Goal: Task Accomplishment & Management: Manage account settings

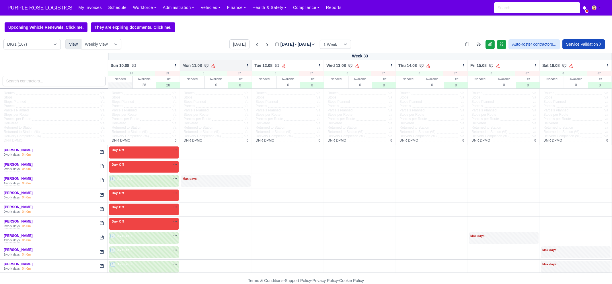
click at [246, 66] on icon at bounding box center [248, 66] width 4 height 4
click at [225, 84] on link "Bulk Status Change" at bounding box center [217, 86] width 64 height 10
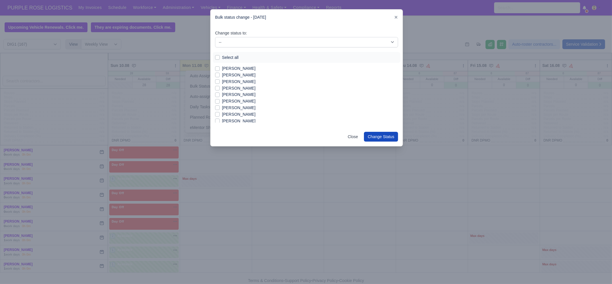
click at [234, 56] on label "Select all" at bounding box center [230, 57] width 17 height 7
click at [220, 56] on input "Select all" at bounding box center [217, 56] width 5 height 5
checkbox input "true"
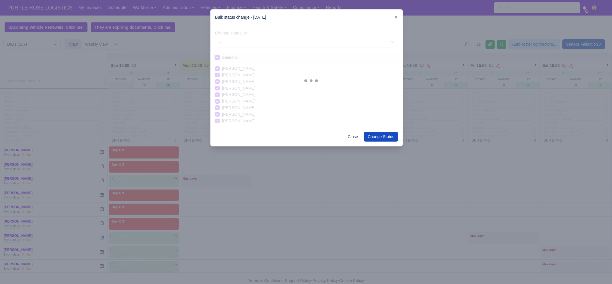
checkbox input "true"
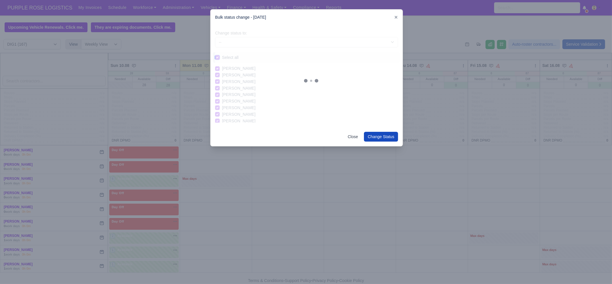
checkbox input "true"
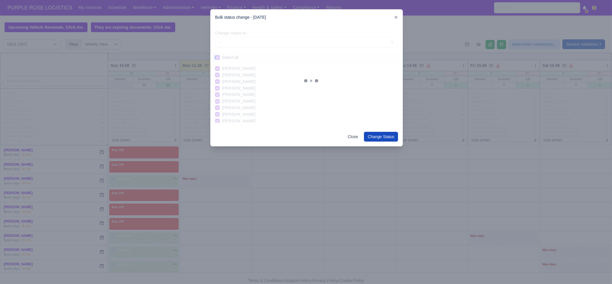
checkbox input "true"
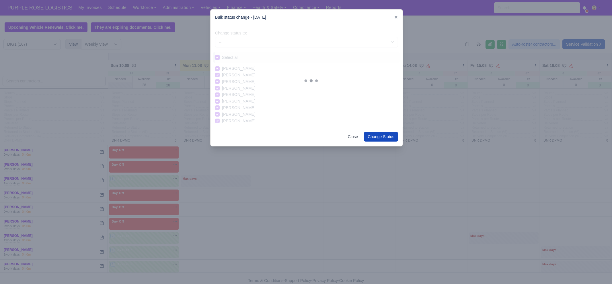
checkbox input "true"
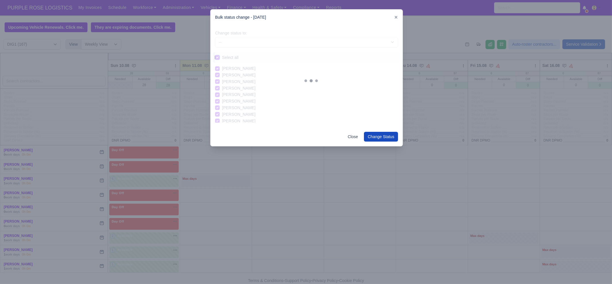
checkbox input "true"
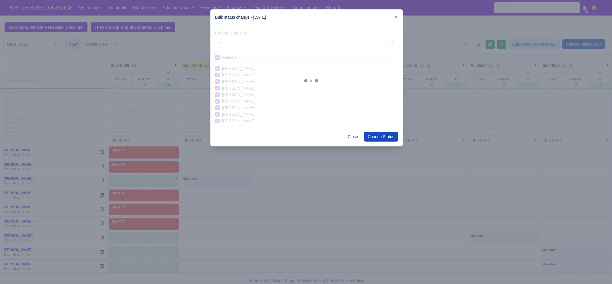
checkbox input "true"
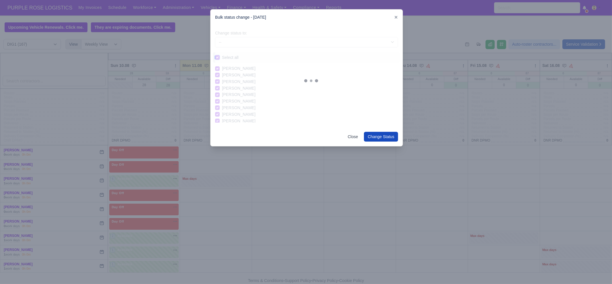
checkbox input "true"
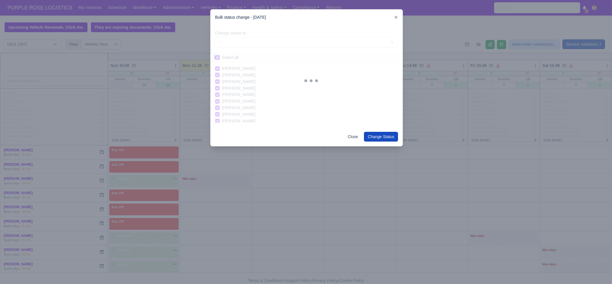
checkbox input "true"
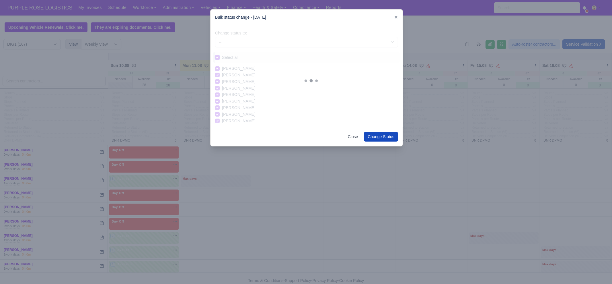
checkbox input "true"
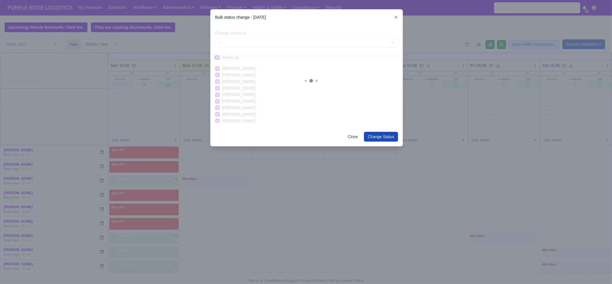
checkbox input "true"
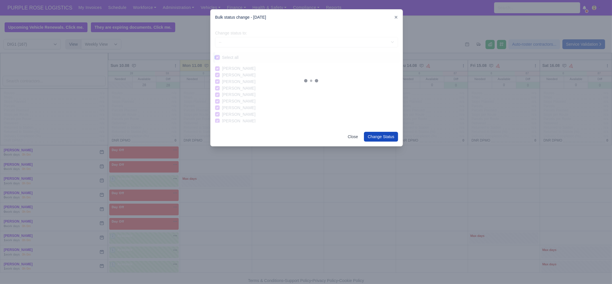
checkbox input "true"
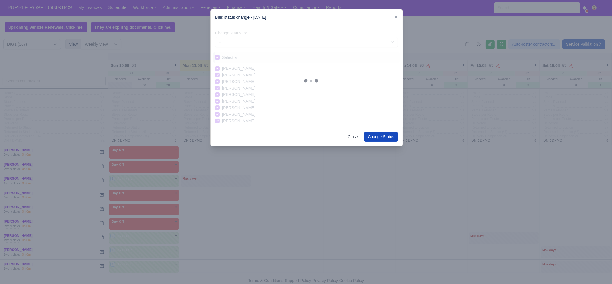
checkbox input "true"
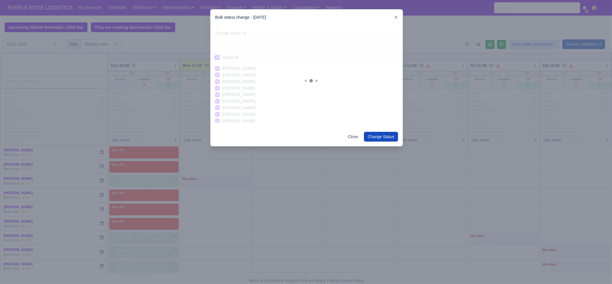
checkbox input "true"
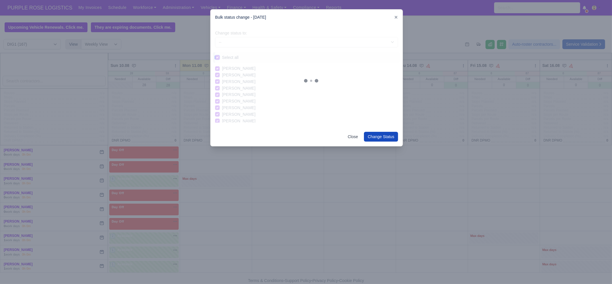
checkbox input "true"
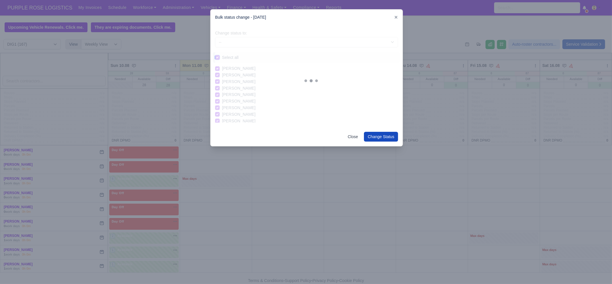
checkbox input "true"
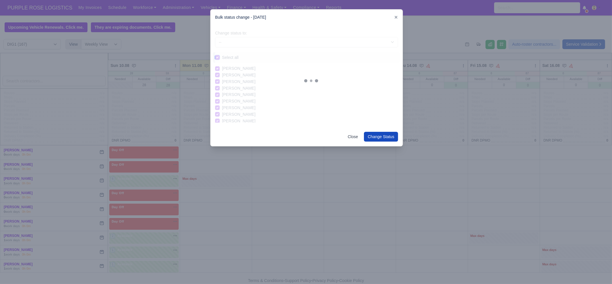
checkbox input "true"
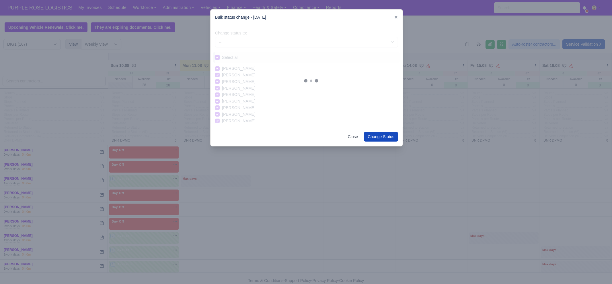
checkbox input "true"
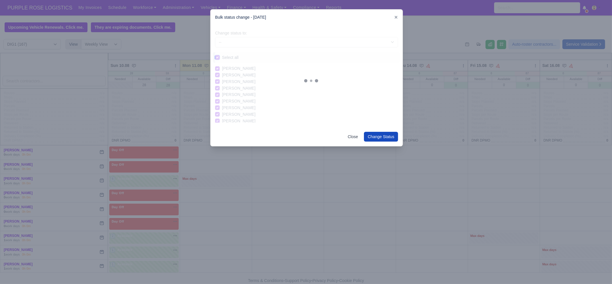
checkbox input "true"
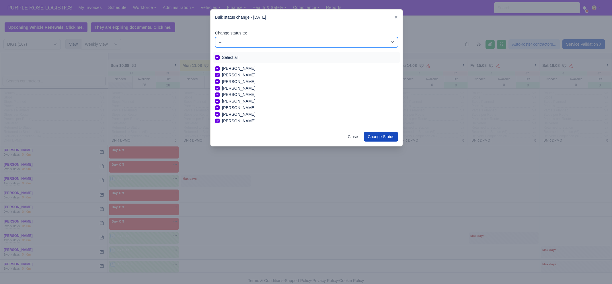
click at [245, 39] on select "-- Unasigned Available Day Off Stand By Other Depot" at bounding box center [306, 42] width 183 height 10
select select "Day Off"
click at [215, 37] on select "-- Unasigned Available Day Off Stand By Other Depot" at bounding box center [306, 42] width 183 height 10
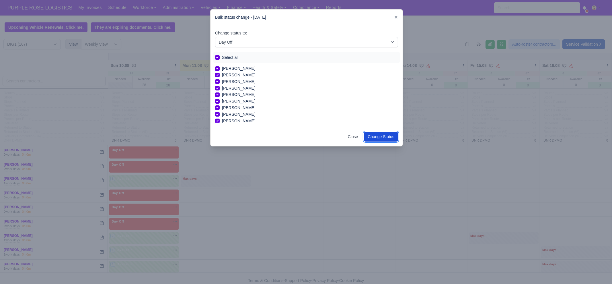
click at [384, 133] on button "Change Status" at bounding box center [381, 137] width 34 height 10
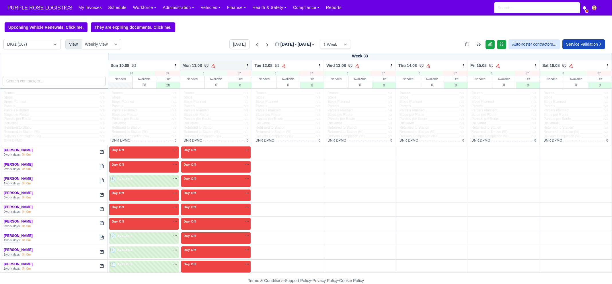
click at [246, 67] on icon at bounding box center [248, 66] width 4 height 4
click at [231, 88] on link "Bulk Status Change" at bounding box center [217, 86] width 64 height 10
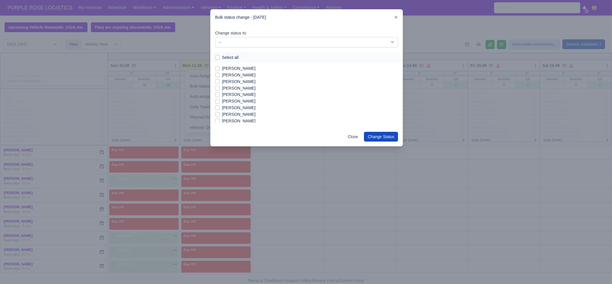
click at [249, 68] on label "[PERSON_NAME]" at bounding box center [239, 68] width 34 height 7
click at [220, 68] on input "[PERSON_NAME]" at bounding box center [217, 67] width 5 height 5
checkbox input "true"
click at [241, 74] on label "[PERSON_NAME]" at bounding box center [239, 75] width 34 height 7
click at [220, 74] on input "[PERSON_NAME]" at bounding box center [217, 74] width 5 height 5
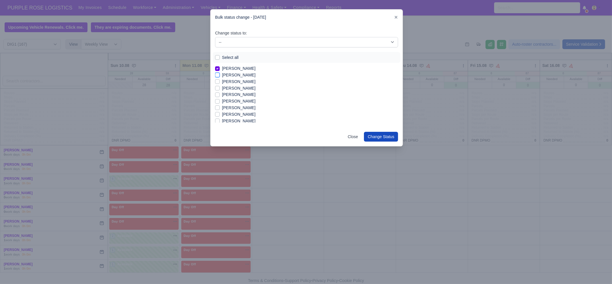
checkbox input "true"
click at [239, 106] on label "[PERSON_NAME]" at bounding box center [239, 107] width 34 height 7
click at [220, 106] on input "[PERSON_NAME]" at bounding box center [217, 106] width 5 height 5
checkbox input "true"
click at [234, 114] on label "[PERSON_NAME]" at bounding box center [239, 114] width 34 height 7
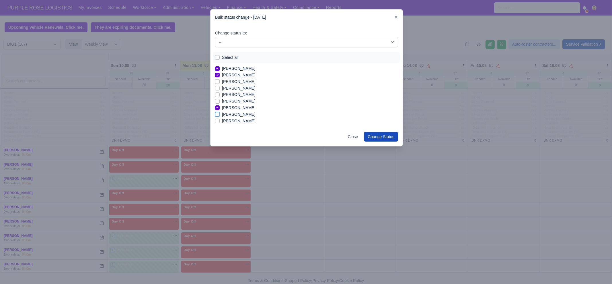
click at [220, 114] on input "[PERSON_NAME]" at bounding box center [217, 113] width 5 height 5
checkbox input "true"
click at [235, 121] on label "[PERSON_NAME]" at bounding box center [239, 121] width 34 height 7
click at [220, 121] on input "[PERSON_NAME]" at bounding box center [217, 120] width 5 height 5
checkbox input "true"
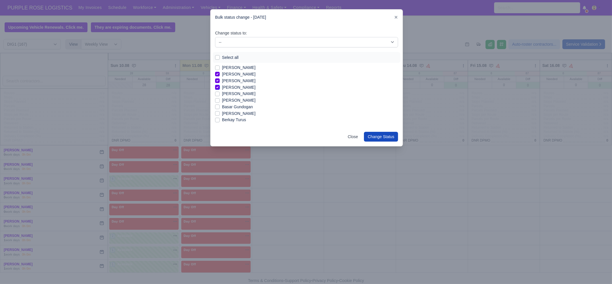
scroll to position [36, 0]
click at [237, 117] on label "Berkay Turus" at bounding box center [234, 117] width 24 height 7
click at [220, 117] on input "Berkay Turus" at bounding box center [217, 116] width 5 height 5
checkbox input "true"
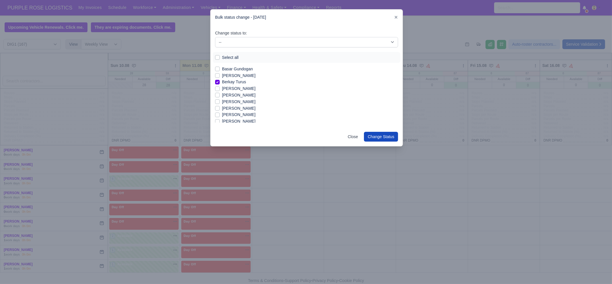
click at [238, 89] on label "[PERSON_NAME]" at bounding box center [239, 88] width 34 height 7
click at [220, 89] on input "[PERSON_NAME]" at bounding box center [217, 87] width 5 height 5
checkbox input "true"
click at [242, 96] on label "[PERSON_NAME]" at bounding box center [239, 95] width 34 height 7
click at [220, 96] on input "[PERSON_NAME]" at bounding box center [217, 94] width 5 height 5
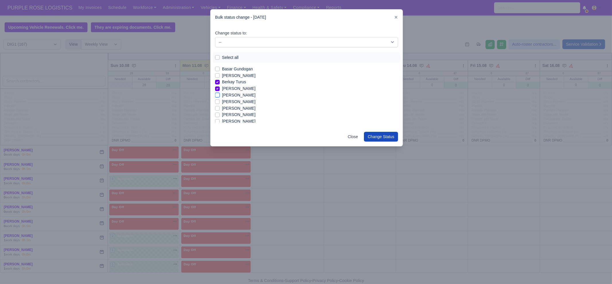
checkbox input "true"
click at [240, 114] on label "[PERSON_NAME]" at bounding box center [239, 114] width 34 height 7
click at [220, 114] on input "[PERSON_NAME]" at bounding box center [217, 113] width 5 height 5
checkbox input "true"
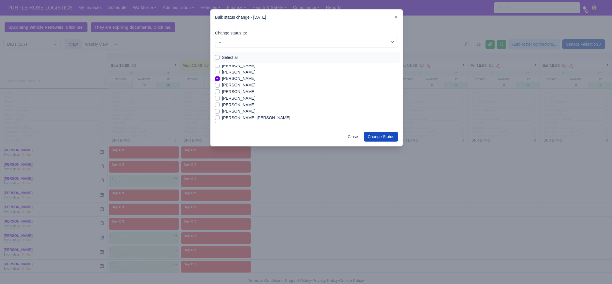
click at [240, 92] on label "[PERSON_NAME]" at bounding box center [239, 91] width 34 height 7
click at [220, 92] on input "[PERSON_NAME]" at bounding box center [217, 90] width 5 height 5
checkbox input "true"
click at [233, 100] on label "[PERSON_NAME]" at bounding box center [239, 98] width 34 height 7
click at [220, 100] on input "[PERSON_NAME]" at bounding box center [217, 97] width 5 height 5
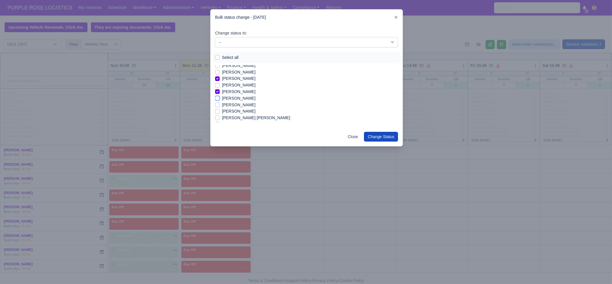
checkbox input "true"
click at [236, 89] on label "[PERSON_NAME]" at bounding box center [239, 88] width 34 height 7
click at [220, 89] on input "[PERSON_NAME]" at bounding box center [217, 87] width 5 height 5
checkbox input "true"
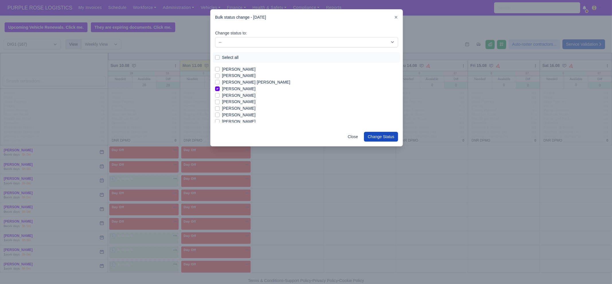
click at [238, 108] on label "[PERSON_NAME]" at bounding box center [239, 108] width 34 height 7
click at [220, 108] on input "[PERSON_NAME]" at bounding box center [217, 107] width 5 height 5
checkbox input "true"
click at [246, 99] on label "[PERSON_NAME]" at bounding box center [239, 98] width 34 height 7
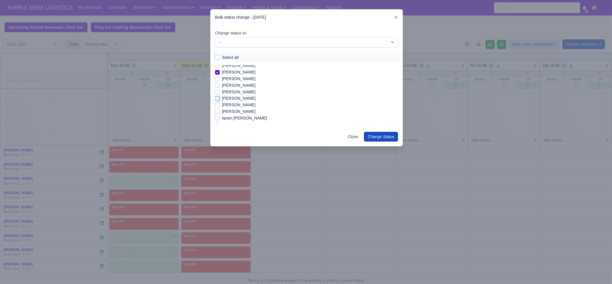
click at [220, 99] on input "[PERSON_NAME]" at bounding box center [217, 97] width 5 height 5
checkbox input "true"
click at [246, 105] on label "[PERSON_NAME]" at bounding box center [239, 105] width 34 height 7
click at [220, 105] on input "[PERSON_NAME]" at bounding box center [217, 104] width 5 height 5
checkbox input "true"
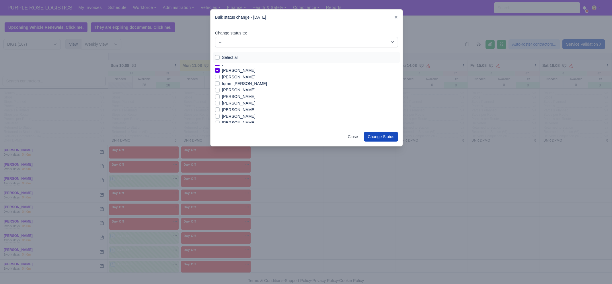
scroll to position [215, 0]
click at [237, 89] on label "[PERSON_NAME]" at bounding box center [239, 88] width 34 height 7
click at [220, 89] on input "[PERSON_NAME]" at bounding box center [217, 87] width 5 height 5
checkbox input "true"
click at [237, 109] on label "[PERSON_NAME]" at bounding box center [239, 108] width 34 height 7
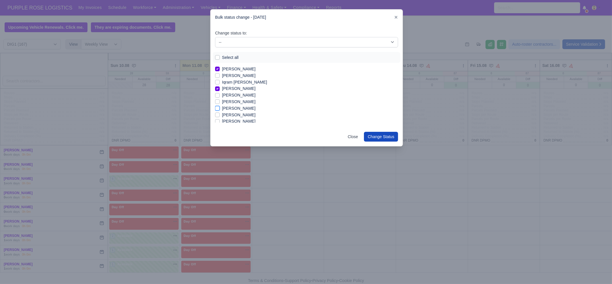
click at [220, 109] on input "[PERSON_NAME]" at bounding box center [217, 107] width 5 height 5
checkbox input "true"
click at [237, 92] on label "[PERSON_NAME] [PERSON_NAME]" at bounding box center [256, 92] width 68 height 7
click at [220, 92] on input "[PERSON_NAME] [PERSON_NAME]" at bounding box center [217, 91] width 5 height 5
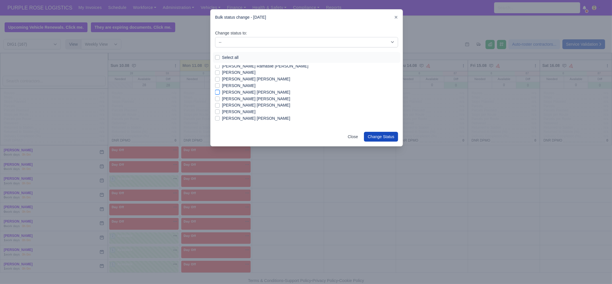
checkbox input "true"
click at [240, 106] on label "[PERSON_NAME] [PERSON_NAME]" at bounding box center [256, 105] width 68 height 7
click at [220, 106] on input "[PERSON_NAME] [PERSON_NAME]" at bounding box center [217, 104] width 5 height 5
checkbox input "true"
click at [240, 118] on label "[PERSON_NAME] [PERSON_NAME]" at bounding box center [256, 118] width 68 height 7
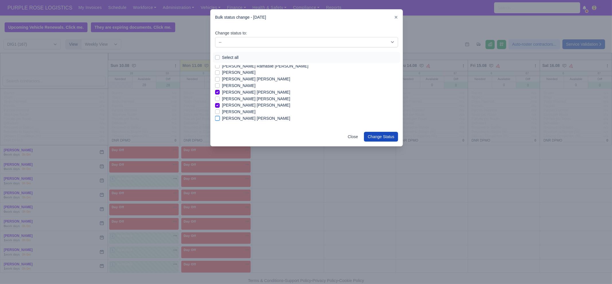
click at [220, 118] on input "[PERSON_NAME] [PERSON_NAME]" at bounding box center [217, 117] width 5 height 5
checkbox input "true"
click at [246, 90] on label "[PERSON_NAME]" at bounding box center [239, 89] width 34 height 7
click at [220, 90] on input "[PERSON_NAME]" at bounding box center [217, 88] width 5 height 5
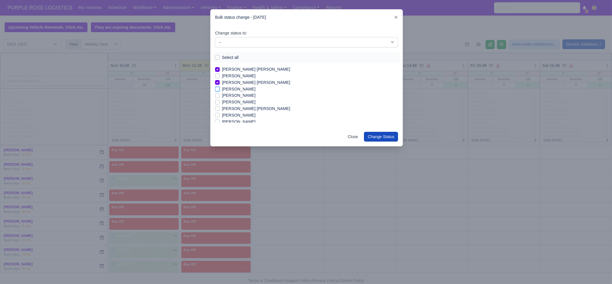
checkbox input "true"
click at [246, 95] on label "[PERSON_NAME]" at bounding box center [239, 95] width 34 height 7
click at [220, 95] on input "[PERSON_NAME]" at bounding box center [217, 94] width 5 height 5
checkbox input "true"
click at [244, 115] on label "[PERSON_NAME]" at bounding box center [239, 115] width 34 height 7
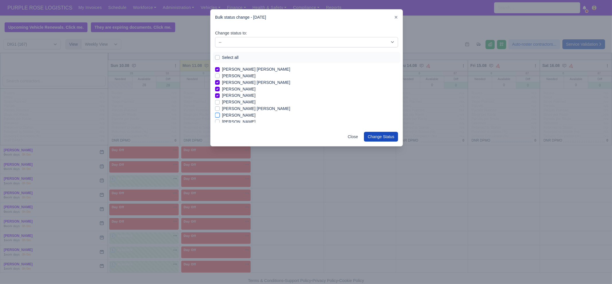
click at [220, 115] on input "[PERSON_NAME]" at bounding box center [217, 114] width 5 height 5
checkbox input "true"
click at [240, 87] on label "[PERSON_NAME]" at bounding box center [239, 86] width 34 height 7
click at [220, 87] on input "[PERSON_NAME]" at bounding box center [217, 85] width 5 height 5
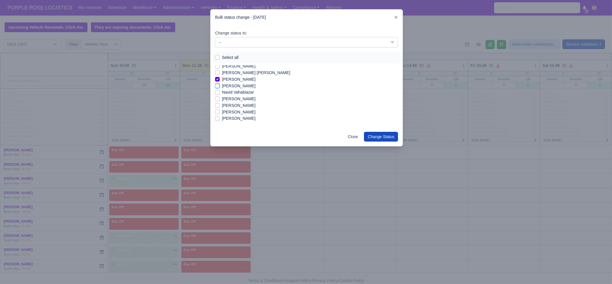
checkbox input "true"
click at [240, 99] on label "[PERSON_NAME]" at bounding box center [239, 99] width 34 height 7
click at [220, 99] on input "[PERSON_NAME]" at bounding box center [217, 98] width 5 height 5
checkbox input "true"
click at [240, 111] on label "[PERSON_NAME]" at bounding box center [239, 112] width 34 height 7
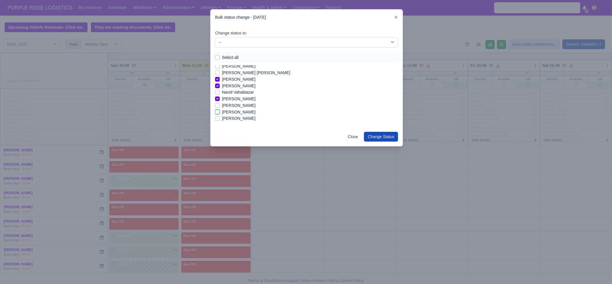
click at [220, 111] on input "[PERSON_NAME]" at bounding box center [217, 111] width 5 height 5
checkbox input "true"
click at [236, 89] on label "[PERSON_NAME]" at bounding box center [239, 89] width 34 height 7
click at [220, 89] on input "[PERSON_NAME]" at bounding box center [217, 88] width 5 height 5
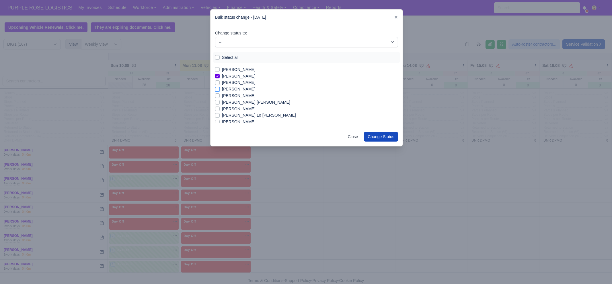
checkbox input "true"
click at [234, 97] on label "[PERSON_NAME]" at bounding box center [239, 95] width 34 height 7
click at [220, 97] on input "[PERSON_NAME]" at bounding box center [217, 94] width 5 height 5
checkbox input "true"
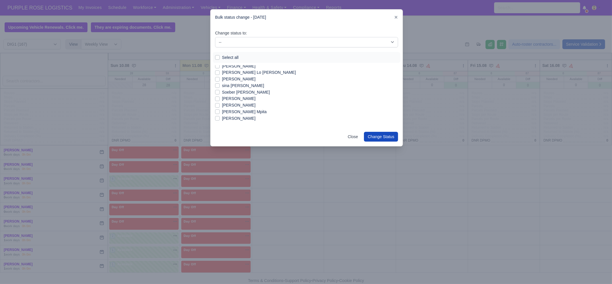
click at [256, 100] on label "[PERSON_NAME]" at bounding box center [239, 98] width 34 height 7
click at [220, 100] on input "[PERSON_NAME]" at bounding box center [217, 97] width 5 height 5
checkbox input "true"
click at [251, 105] on label "[PERSON_NAME]" at bounding box center [239, 105] width 34 height 7
click at [220, 105] on input "[PERSON_NAME]" at bounding box center [217, 104] width 5 height 5
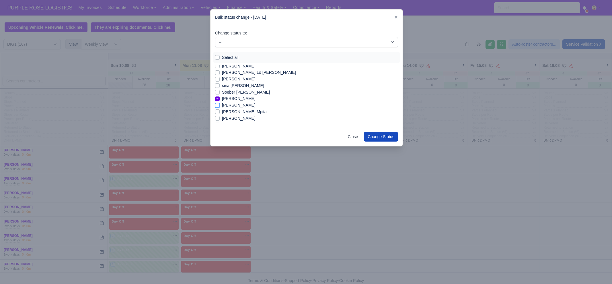
checkbox input "true"
click at [251, 112] on label "[PERSON_NAME] Mpita" at bounding box center [244, 111] width 45 height 7
click at [220, 112] on input "[PERSON_NAME] Mpita" at bounding box center [217, 110] width 5 height 5
checkbox input "true"
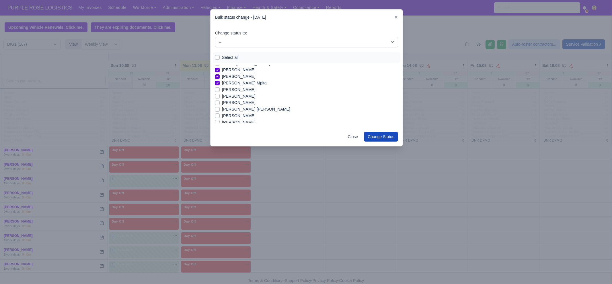
click at [243, 104] on label "[PERSON_NAME]" at bounding box center [239, 102] width 34 height 7
click at [220, 104] on input "[PERSON_NAME]" at bounding box center [217, 101] width 5 height 5
checkbox input "true"
click at [235, 115] on label "[PERSON_NAME]" at bounding box center [239, 115] width 34 height 7
click at [220, 115] on input "[PERSON_NAME]" at bounding box center [217, 114] width 5 height 5
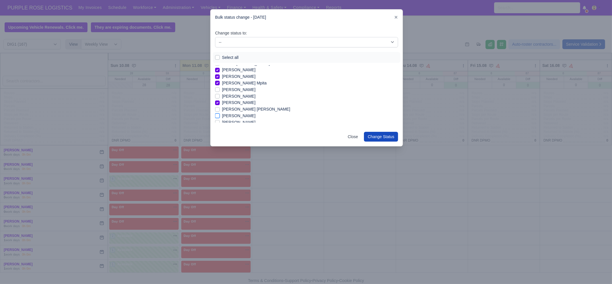
checkbox input "true"
click at [234, 115] on label "[PERSON_NAME]" at bounding box center [239, 115] width 34 height 7
click at [220, 115] on input "[PERSON_NAME]" at bounding box center [217, 114] width 5 height 5
checkbox input "true"
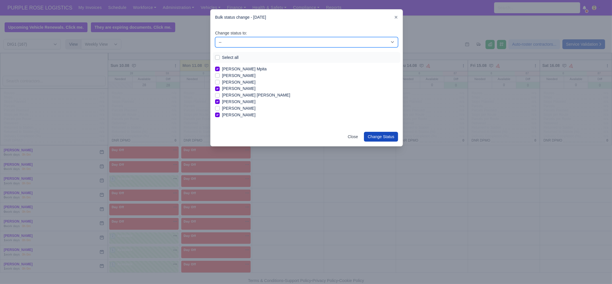
click at [245, 42] on select "-- Unasigned Available Day Off Stand By Other Depot" at bounding box center [306, 42] width 183 height 10
select select "Available"
click at [215, 37] on select "-- Unasigned Available Day Off Stand By Other Depot" at bounding box center [306, 42] width 183 height 10
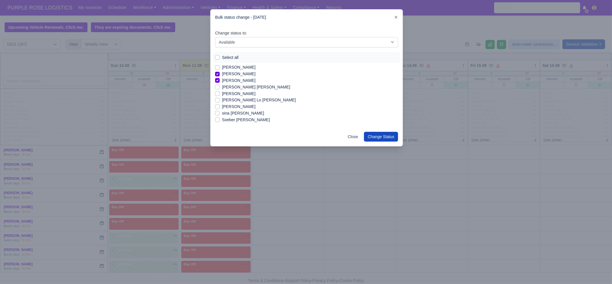
scroll to position [444, 0]
click at [235, 103] on label "[PERSON_NAME] Lo [PERSON_NAME]" at bounding box center [259, 101] width 74 height 7
click at [220, 103] on input "[PERSON_NAME] Lo [PERSON_NAME]" at bounding box center [217, 100] width 5 height 5
checkbox input "true"
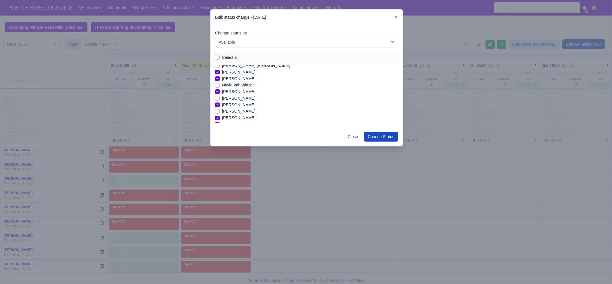
click at [238, 99] on label "[PERSON_NAME]" at bounding box center [239, 98] width 34 height 7
click at [220, 99] on input "[PERSON_NAME]" at bounding box center [217, 97] width 5 height 5
checkbox input "true"
click at [387, 140] on button "Change Status" at bounding box center [381, 137] width 34 height 10
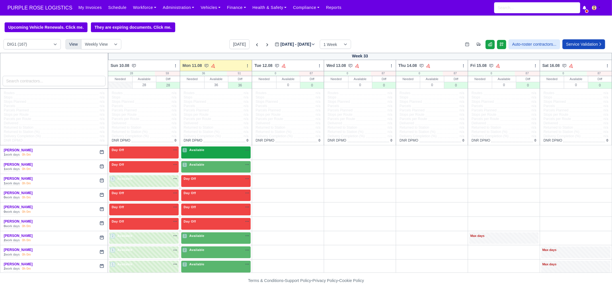
click at [209, 153] on div "1 Available na" at bounding box center [215, 150] width 67 height 6
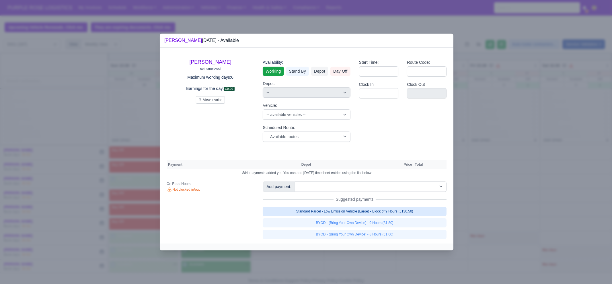
drag, startPoint x: 372, startPoint y: 206, endPoint x: 373, endPoint y: 212, distance: 5.8
click at [373, 207] on link "Standard Parcel - Low Emission Vehicle (Large) - Block of 9 Hours (£130.50)" at bounding box center [355, 211] width 184 height 9
select select "1"
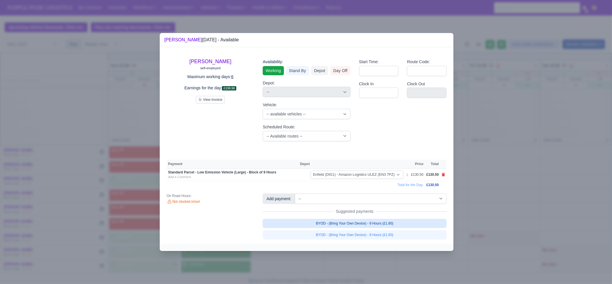
click at [373, 220] on link "BYOD - (Bring Your Own Device) - 9 Hours (£1.80)" at bounding box center [355, 223] width 184 height 9
select select "1"
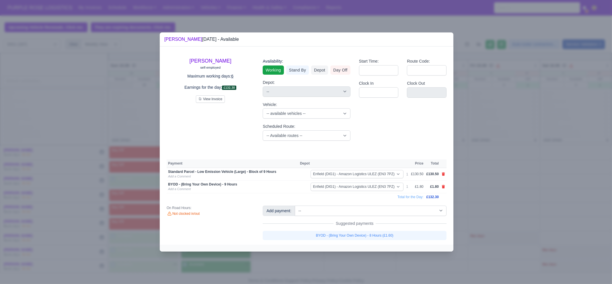
click at [489, 177] on div at bounding box center [306, 142] width 612 height 284
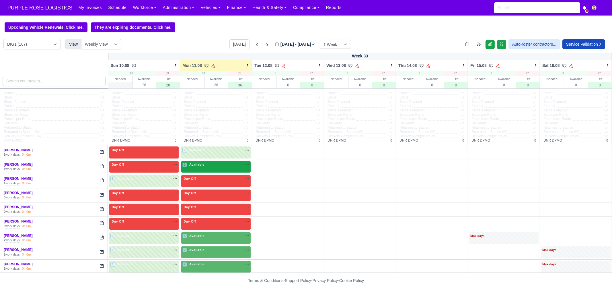
click at [197, 169] on div "1 Available" at bounding box center [215, 167] width 69 height 12
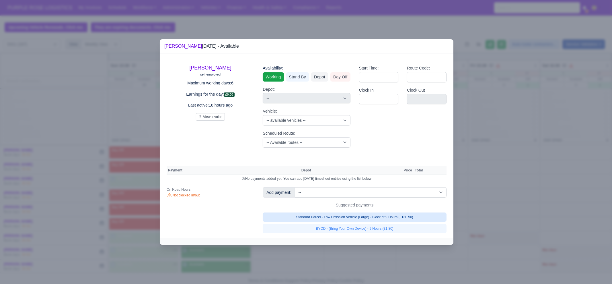
click at [366, 220] on link "Standard Parcel - Low Emission Vehicle (Large) - Block of 9 Hours (£130.50)" at bounding box center [355, 216] width 184 height 9
select select "1"
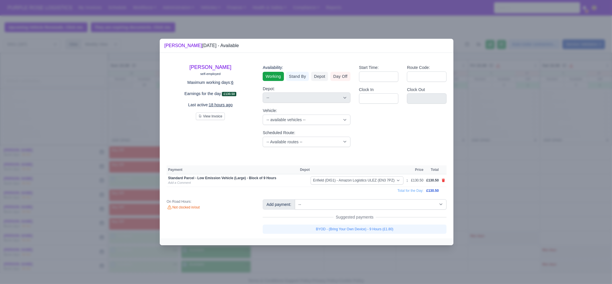
click at [366, 227] on link "BYOD - (Bring Your Own Device) - 9 Hours (£1.80)" at bounding box center [355, 228] width 184 height 9
select select "1"
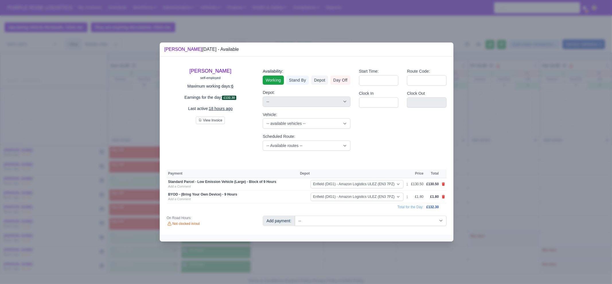
click at [489, 184] on div at bounding box center [306, 142] width 612 height 284
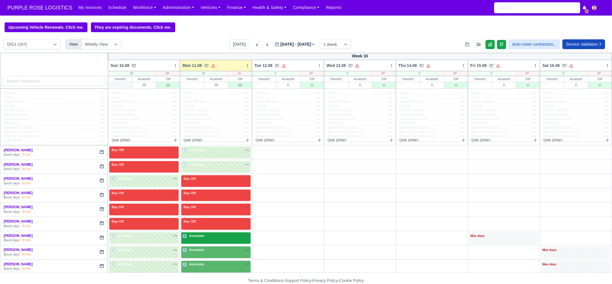
click at [205, 227] on div "3 Available" at bounding box center [215, 238] width 69 height 12
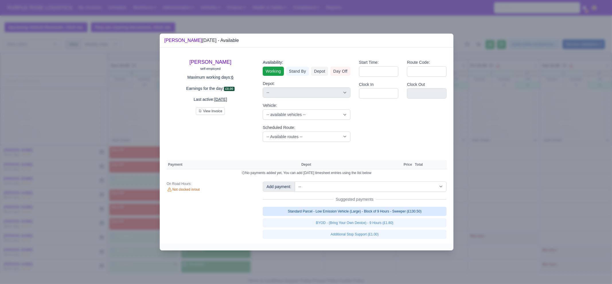
click at [348, 209] on link "Standard Parcel - Low Emission Vehicle (Large) - Block of 9 Hours - Sweeper (£1…" at bounding box center [355, 211] width 184 height 9
select select "1"
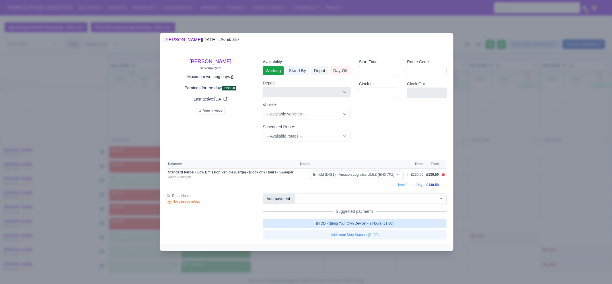
click at [347, 219] on link "BYOD - (Bring Your Own Device) - 9 Hours (£1.80)" at bounding box center [355, 223] width 184 height 9
select select "1"
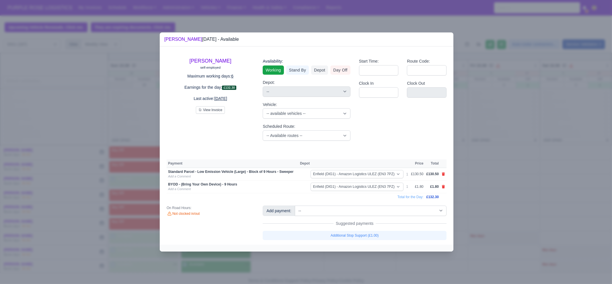
click at [489, 210] on div at bounding box center [306, 142] width 612 height 284
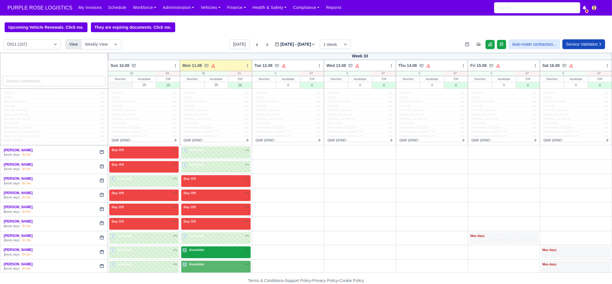
click at [205, 227] on div "2 Available na" at bounding box center [215, 249] width 67 height 5
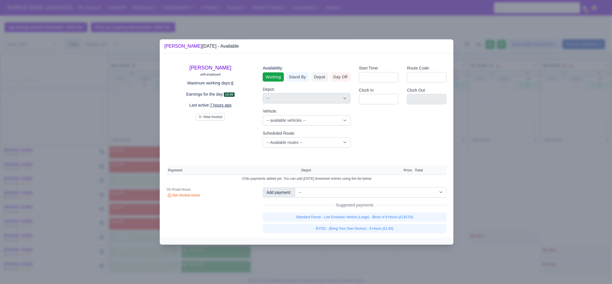
click at [366, 222] on div "Standard Parcel - Low Emission Vehicle (Large) - Block of 9 Hours (£130.50) BYO…" at bounding box center [355, 222] width 184 height 21
click at [368, 218] on link "Standard Parcel - Low Emission Vehicle (Large) - Block of 9 Hours (£130.50)" at bounding box center [355, 216] width 184 height 9
select select "1"
click at [361, 221] on link "Standard Parcel - Low Emission Vehicle (Large) - Block of 9 Hours (£130.50)" at bounding box center [355, 216] width 184 height 9
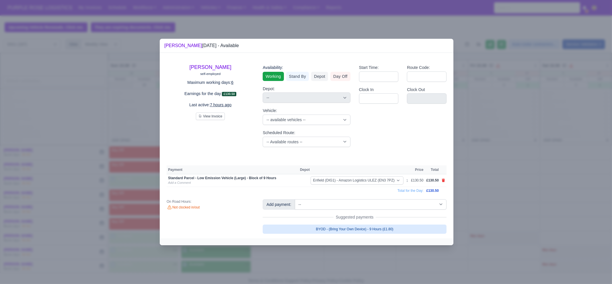
select select "1"
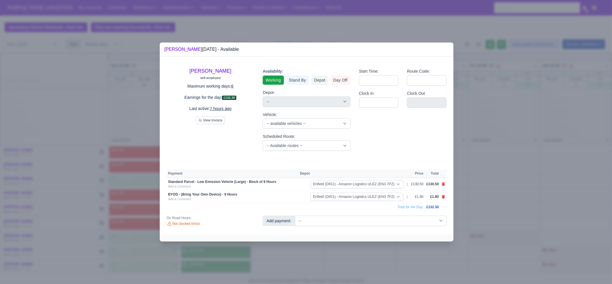
click at [353, 227] on div at bounding box center [306, 142] width 612 height 284
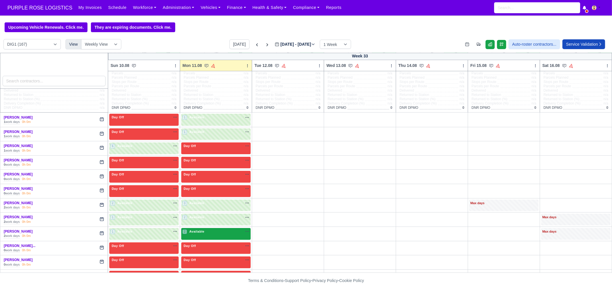
scroll to position [36, 0]
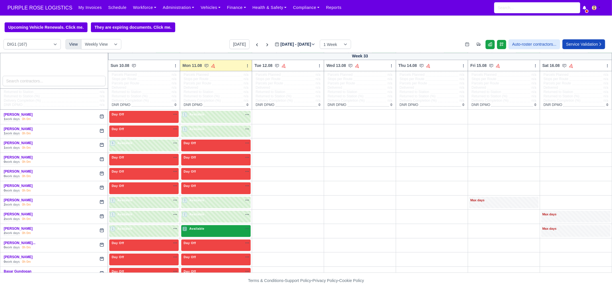
click at [220, 225] on div "2 Available" at bounding box center [215, 231] width 69 height 12
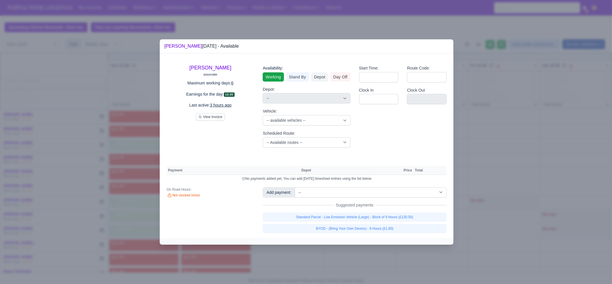
click at [327, 223] on div "Standard Parcel - Low Emission Vehicle (Large) - Block of 9 Hours (£130.50) BYO…" at bounding box center [355, 222] width 184 height 21
click at [327, 217] on link "Standard Parcel - Low Emission Vehicle (Large) - Block of 9 Hours (£130.50)" at bounding box center [355, 216] width 184 height 9
select select "1"
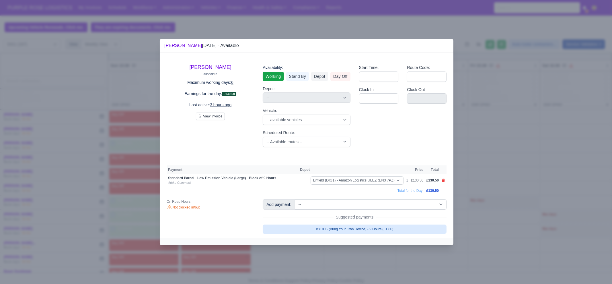
click at [357, 227] on link "BYOD - (Bring Your Own Device) - 9 Hours (£1.80)" at bounding box center [355, 228] width 184 height 9
select select "1"
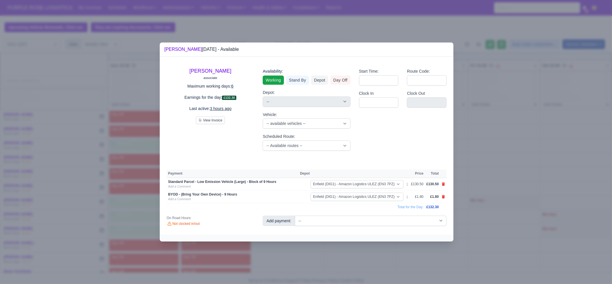
click at [489, 170] on div at bounding box center [306, 142] width 612 height 284
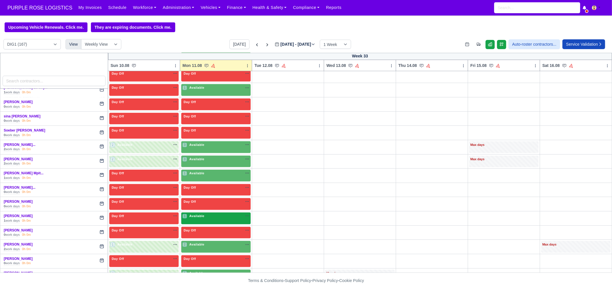
scroll to position [1105, 0]
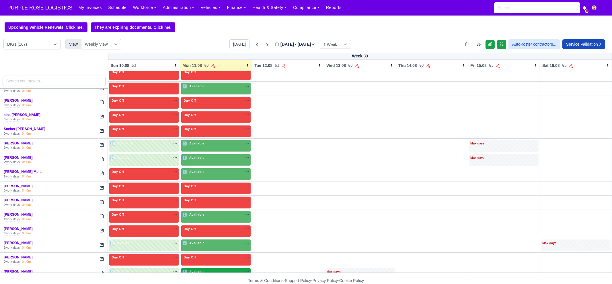
click at [201, 227] on span "Available" at bounding box center [197, 271] width 18 height 4
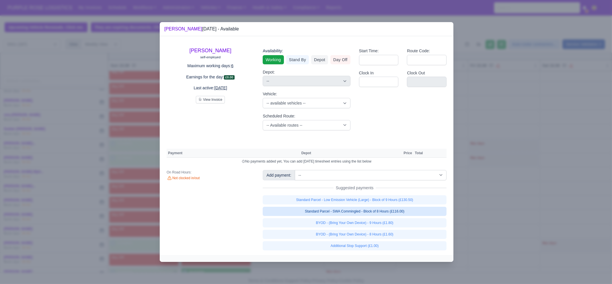
click at [409, 210] on link "Standard Parcel - SWA Commingled - Block of 8 Hours (£116.00)" at bounding box center [355, 211] width 184 height 9
select select "1"
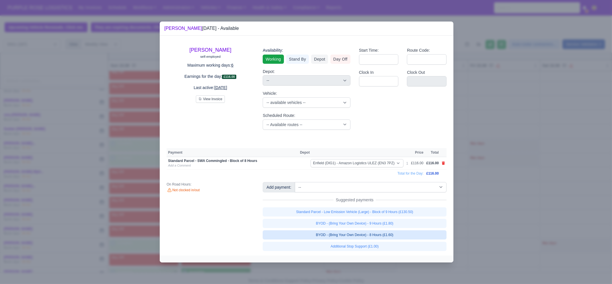
click at [400, 227] on link "BYOD - (Bring Your Own Device) - 8 Hours (£1.60)" at bounding box center [355, 234] width 184 height 9
select select "1"
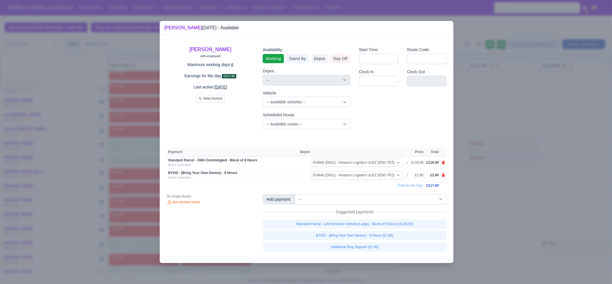
click at [489, 224] on div at bounding box center [306, 142] width 612 height 284
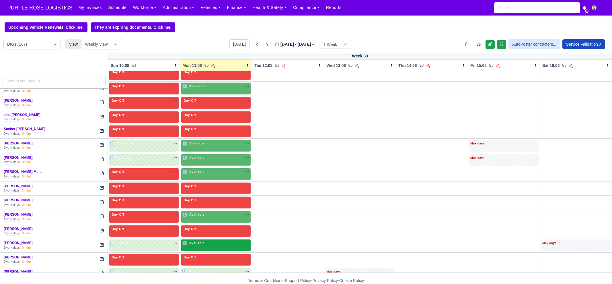
click at [203, 227] on div "2 Available na" at bounding box center [215, 243] width 67 height 6
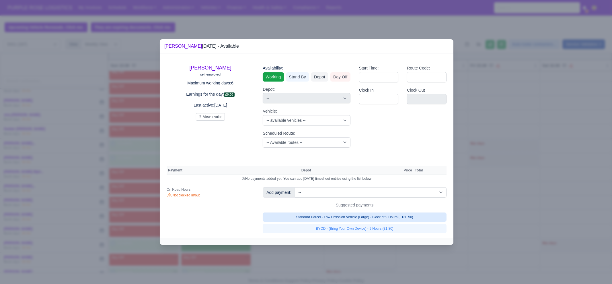
click at [376, 214] on link "Standard Parcel - Low Emission Vehicle (Large) - Block of 9 Hours (£130.50)" at bounding box center [355, 216] width 184 height 9
select select "1"
click at [373, 221] on link "Standard Parcel - Low Emission Vehicle (Large) - Block of 9 Hours (£130.50)" at bounding box center [355, 216] width 184 height 9
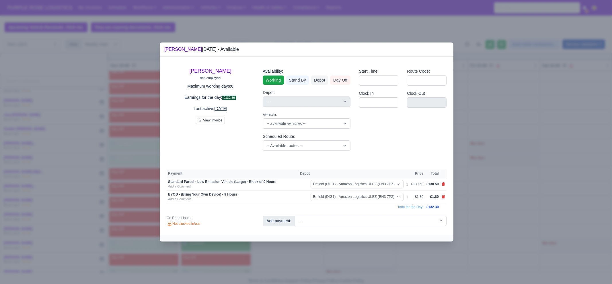
click at [362, 227] on div at bounding box center [306, 142] width 612 height 284
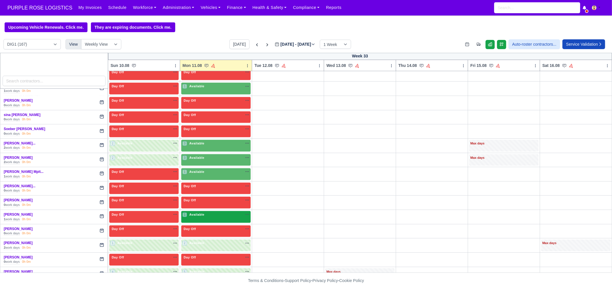
click at [193, 212] on span "Available" at bounding box center [197, 214] width 18 height 4
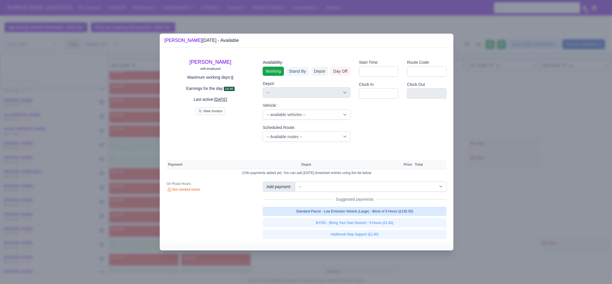
click at [340, 212] on link "Standard Parcel - Low Emission Vehicle (Large) - Block of 9 Hours (£130.50)" at bounding box center [355, 211] width 184 height 9
click at [342, 225] on div "Standard Parcel - Low Emission Vehicle (Large) - Block of 9 Hours (£130.50) BYO…" at bounding box center [355, 223] width 184 height 32
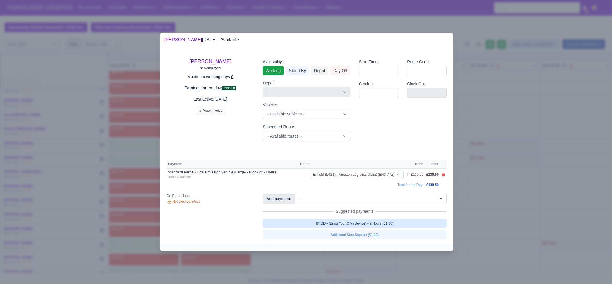
click at [340, 220] on link "BYOD - (Bring Your Own Device) - 9 Hours (£1.80)" at bounding box center [355, 223] width 184 height 9
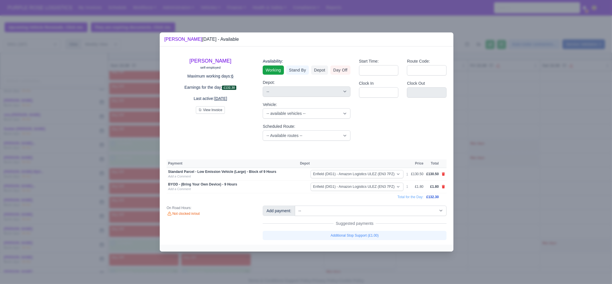
click at [304, 227] on div at bounding box center [306, 142] width 612 height 284
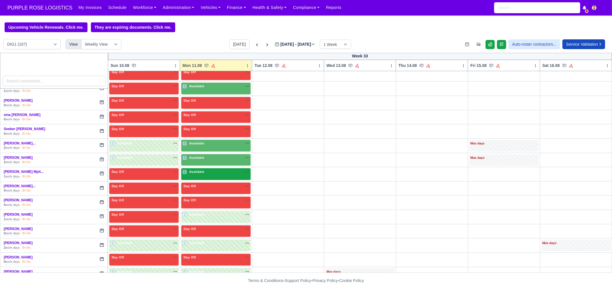
click at [191, 168] on div "1 Available" at bounding box center [215, 174] width 69 height 12
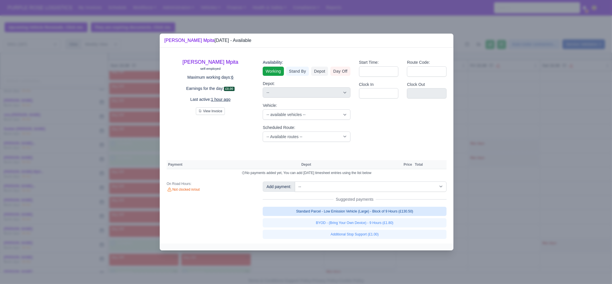
click at [327, 209] on link "Standard Parcel - Low Emission Vehicle (Large) - Block of 9 Hours (£130.50)" at bounding box center [355, 211] width 184 height 9
click at [322, 219] on div "Standard Parcel - Low Emission Vehicle (Large) - Block of 9 Hours (£130.50) BYO…" at bounding box center [355, 223] width 184 height 32
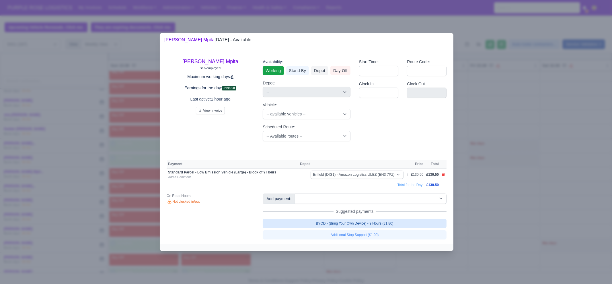
click at [306, 220] on link "BYOD - (Bring Your Own Device) - 9 Hours (£1.80)" at bounding box center [355, 223] width 184 height 9
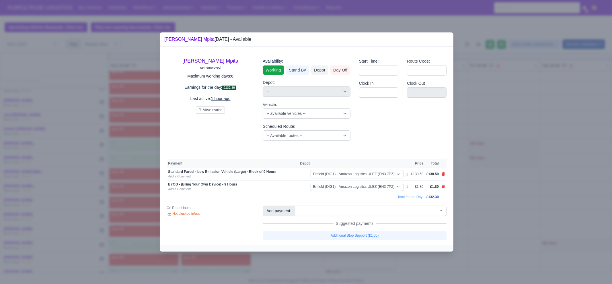
click at [489, 218] on div at bounding box center [306, 142] width 612 height 284
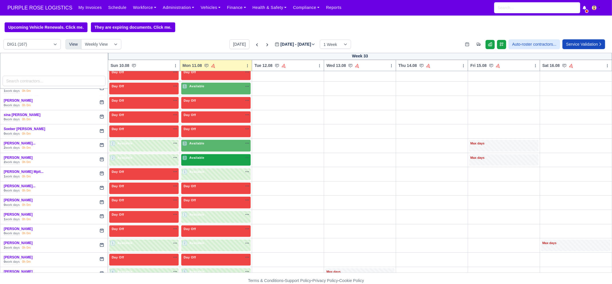
click at [194, 155] on div "3 Available" at bounding box center [215, 160] width 69 height 12
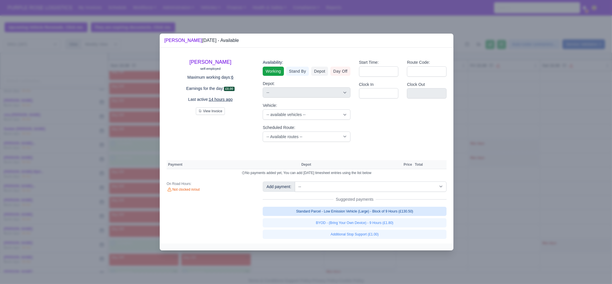
click at [321, 213] on link "Standard Parcel - Low Emission Vehicle (Large) - Block of 9 Hours (£130.50)" at bounding box center [355, 211] width 184 height 9
click at [320, 221] on div "Standard Parcel - Low Emission Vehicle (Large) - Block of 9 Hours (£130.50) BYO…" at bounding box center [355, 223] width 184 height 32
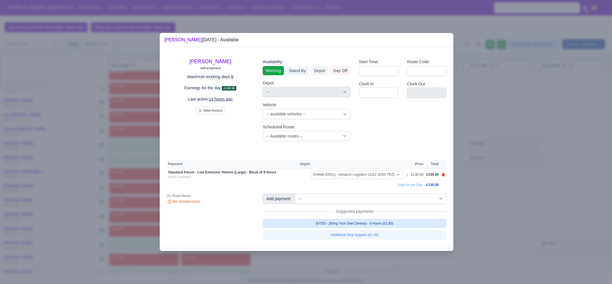
click at [313, 221] on link "BYOD - (Bring Your Own Device) - 9 Hours (£1.80)" at bounding box center [355, 223] width 184 height 9
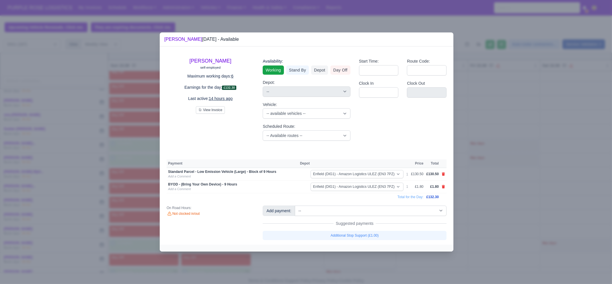
click at [298, 227] on div at bounding box center [306, 142] width 612 height 284
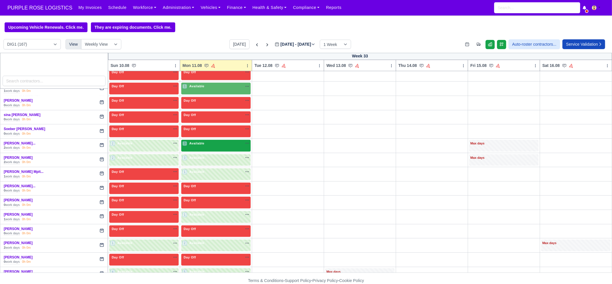
click at [195, 141] on div "3 Available" at bounding box center [215, 146] width 69 height 12
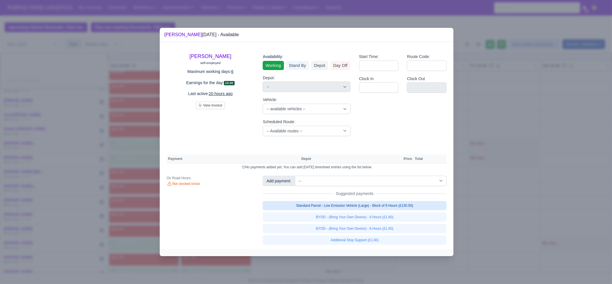
click at [328, 207] on link "Standard Parcel - Low Emission Vehicle (Large) - Block of 9 Hours (£130.50)" at bounding box center [355, 205] width 184 height 9
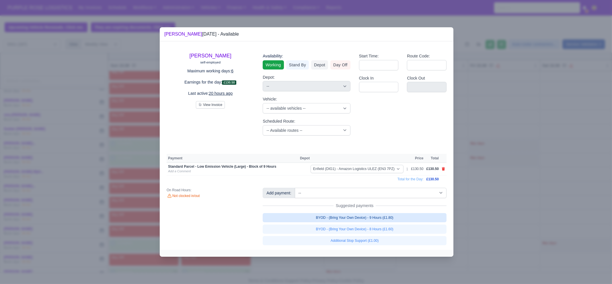
click at [339, 219] on link "BYOD - (Bring Your Own Device) - 9 Hours (£1.80)" at bounding box center [355, 217] width 184 height 9
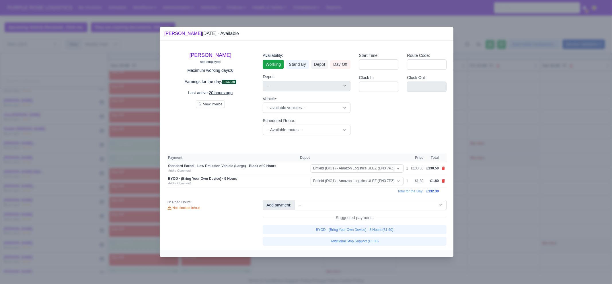
click at [489, 208] on div at bounding box center [306, 142] width 612 height 284
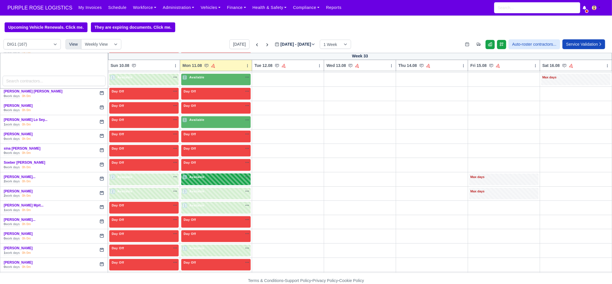
scroll to position [1069, 0]
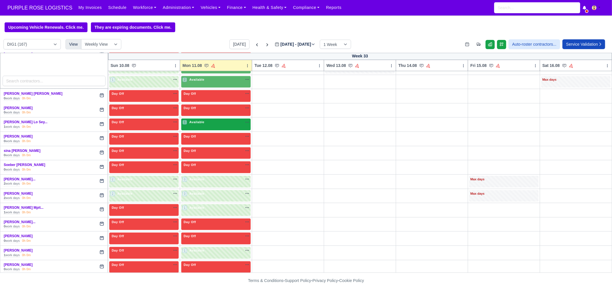
click at [194, 120] on div "1 Available na" at bounding box center [215, 123] width 67 height 6
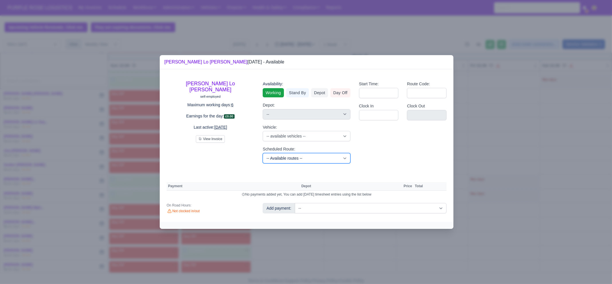
click at [298, 158] on select "-- Available routes -- Standard Parcel - Block of 6 Hours - (SD6) AmFlex RTS Ve…" at bounding box center [307, 158] width 88 height 10
click at [238, 166] on div "[PERSON_NAME] Lo [PERSON_NAME] self-employed Maximum working days: 6 Earnings f…" at bounding box center [210, 122] width 96 height 92
click at [271, 161] on select "-- Available routes -- Standard Parcel - Block of 6 Hours - (SD6) AmFlex RTS Ve…" at bounding box center [307, 158] width 88 height 10
click at [263, 153] on select "-- Available routes -- Standard Parcel - Block of 6 Hours - (SD6) AmFlex RTS Ve…" at bounding box center [307, 158] width 88 height 10
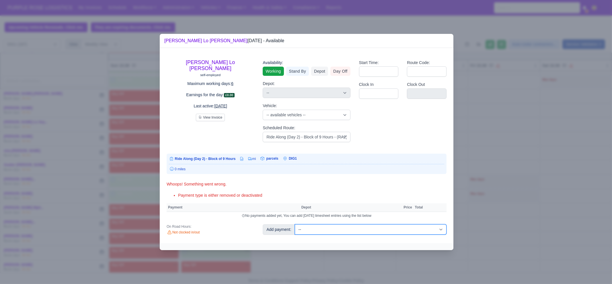
click at [335, 227] on select "-- Additional Hour Support (£14.50) Additional Stop Support (£1.00) BYOD - (Bri…" at bounding box center [371, 229] width 152 height 10
click at [295, 224] on select "-- Additional Hour Support (£14.50) Additional Stop Support (£1.00) BYOD - (Bri…" at bounding box center [371, 229] width 152 height 10
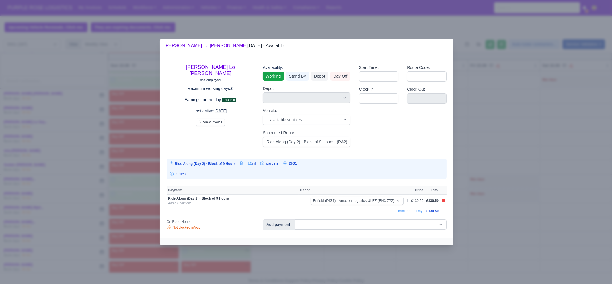
click at [489, 179] on div at bounding box center [306, 142] width 612 height 284
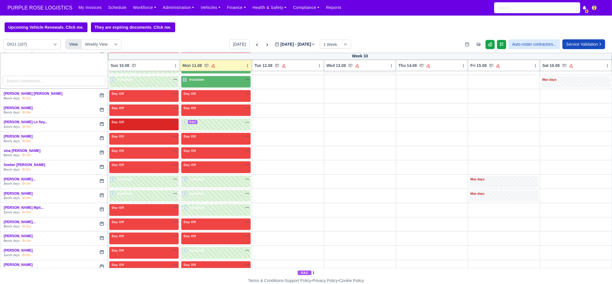
click at [142, 118] on div "Day Off Available" at bounding box center [143, 124] width 69 height 12
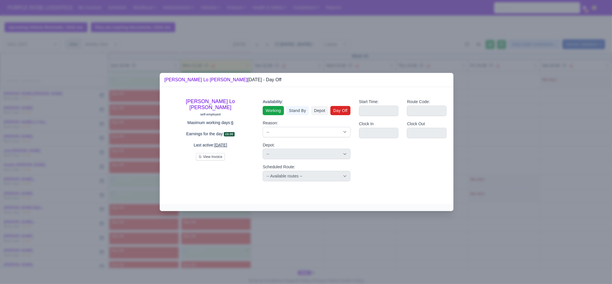
click at [274, 111] on link "Working" at bounding box center [273, 110] width 21 height 9
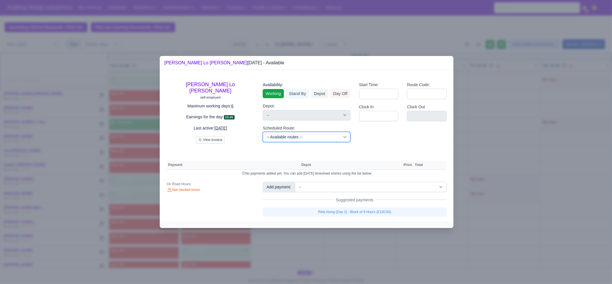
click at [300, 135] on select "-- Available routes -- Standard Parcel - Block of 6 Hours - (SD6) AmFlex RTS Ve…" at bounding box center [307, 137] width 88 height 10
click at [263, 132] on select "-- Available routes -- Standard Parcel - Block of 6 Hours - (SD6) AmFlex RTS Ve…" at bounding box center [307, 137] width 88 height 10
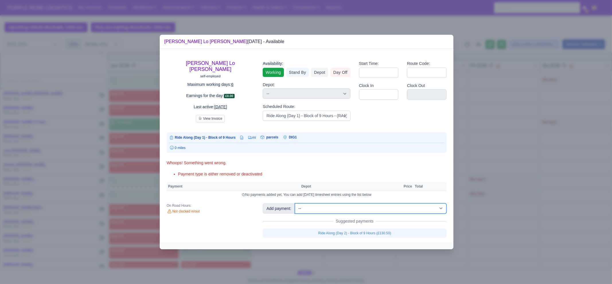
drag, startPoint x: 356, startPoint y: 207, endPoint x: 359, endPoint y: 203, distance: 4.7
click at [356, 207] on select "-- Additional Hour Support (£14.50) Additional Stop Support (£1.00) BYOD - (Bri…" at bounding box center [371, 208] width 152 height 10
click at [295, 203] on select "-- Additional Hour Support (£14.50) Additional Stop Support (£1.00) BYOD - (Bri…" at bounding box center [371, 208] width 152 height 10
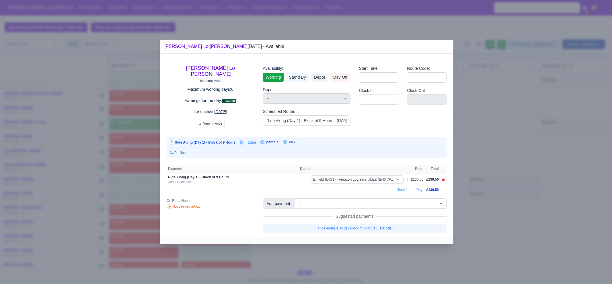
click at [489, 146] on div at bounding box center [306, 142] width 612 height 284
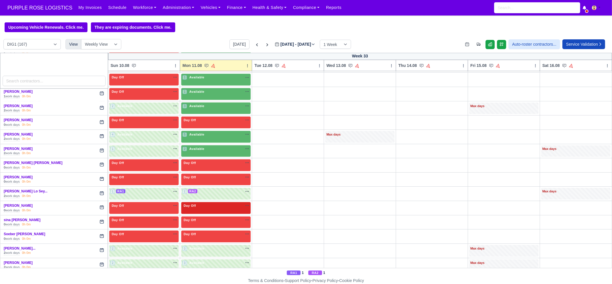
scroll to position [997, 0]
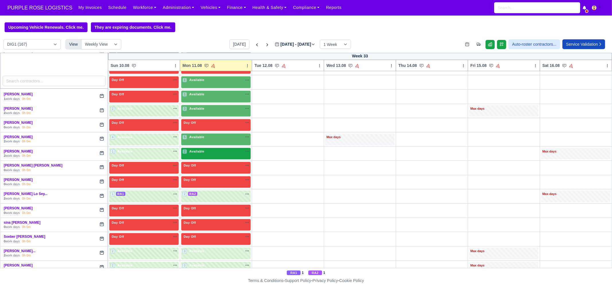
click at [204, 149] on div "2 Available na" at bounding box center [215, 152] width 67 height 6
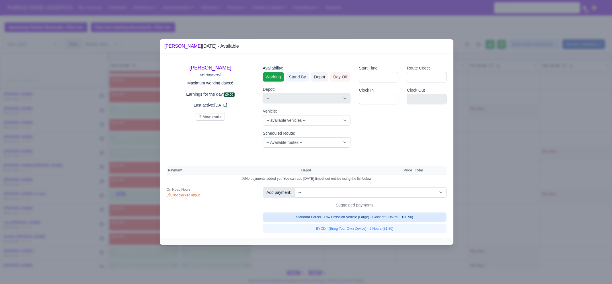
click at [378, 215] on link "Standard Parcel - Low Emission Vehicle (Large) - Block of 9 Hours (£130.50)" at bounding box center [355, 216] width 184 height 9
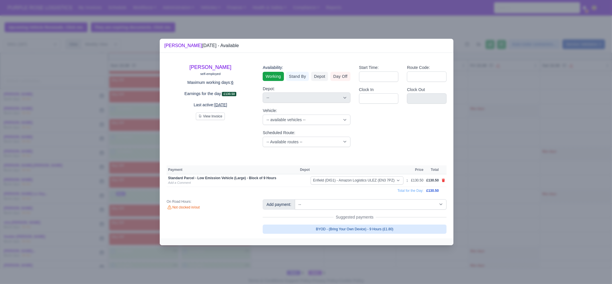
click at [362, 226] on link "BYOD - (Bring Your Own Device) - 9 Hours (£1.80)" at bounding box center [355, 228] width 184 height 9
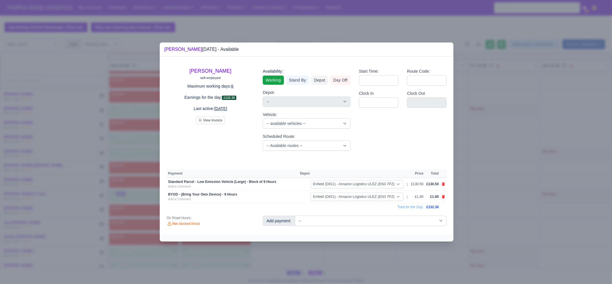
click at [360, 227] on div at bounding box center [306, 142] width 612 height 284
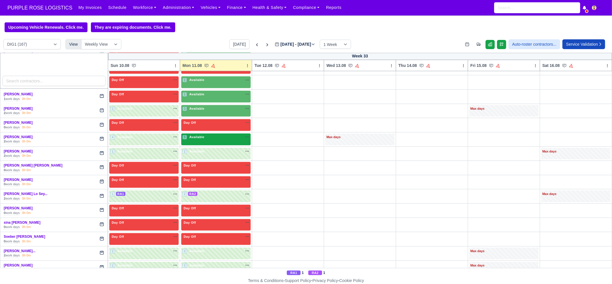
click at [195, 135] on span "Available" at bounding box center [197, 137] width 18 height 4
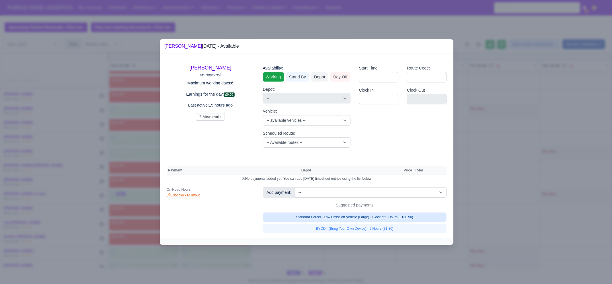
click at [355, 216] on link "Standard Parcel - Low Emission Vehicle (Large) - Block of 9 Hours (£130.50)" at bounding box center [355, 216] width 184 height 9
click at [357, 221] on link "Standard Parcel - Low Emission Vehicle (Large) - Block of 9 Hours (£130.50)" at bounding box center [355, 216] width 184 height 9
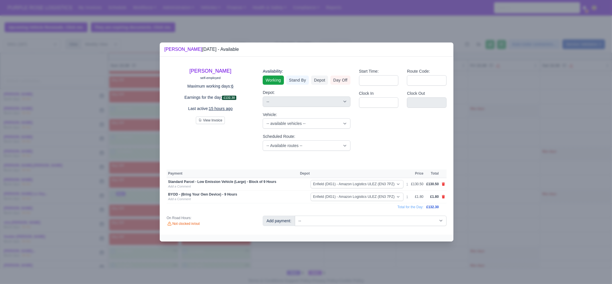
click at [345, 227] on div at bounding box center [306, 142] width 612 height 284
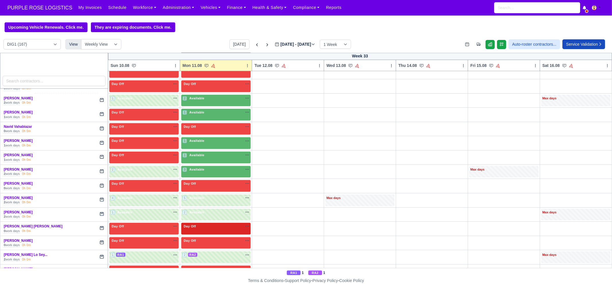
scroll to position [925, 0]
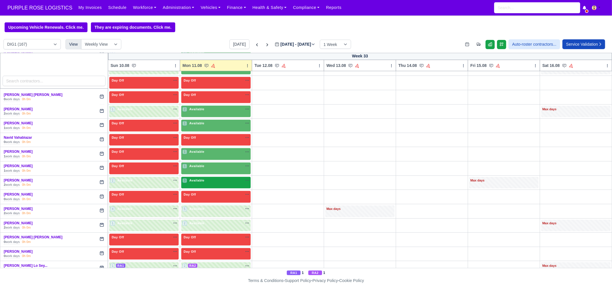
click at [208, 178] on div "3 Available na" at bounding box center [215, 181] width 67 height 6
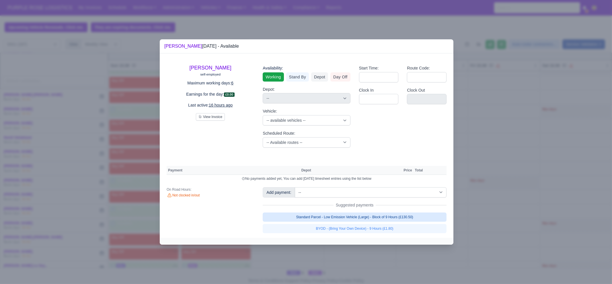
click at [354, 213] on link "Standard Parcel - Low Emission Vehicle (Large) - Block of 9 Hours (£130.50)" at bounding box center [355, 216] width 184 height 9
click at [359, 221] on link "Standard Parcel - Low Emission Vehicle (Large) - Block of 9 Hours (£130.50)" at bounding box center [355, 216] width 184 height 9
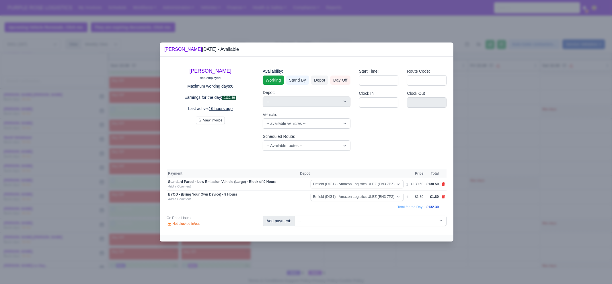
click at [351, 227] on div at bounding box center [306, 142] width 612 height 284
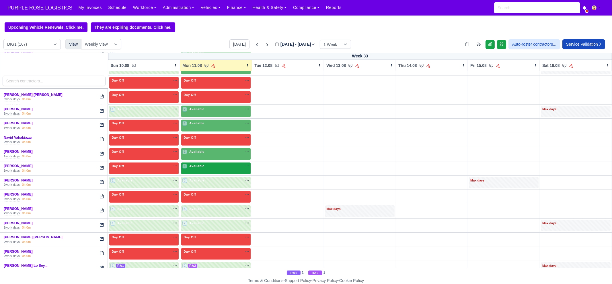
click at [201, 164] on span "Available" at bounding box center [197, 166] width 18 height 4
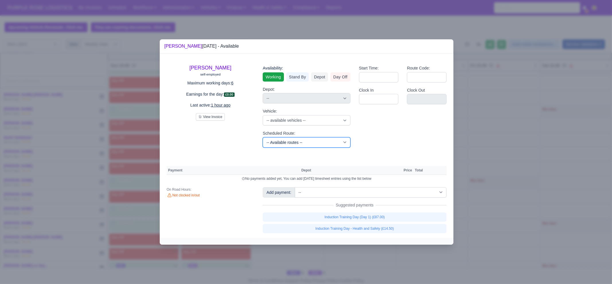
click at [296, 139] on select "-- Available routes -- Standard Parcel - Block of 6 Hours - (SD6) AmFlex RTS Ve…" at bounding box center [307, 142] width 88 height 10
click at [263, 137] on select "-- Available routes -- Standard Parcel - Block of 6 Hours - (SD6) AmFlex RTS Ve…" at bounding box center [307, 142] width 88 height 10
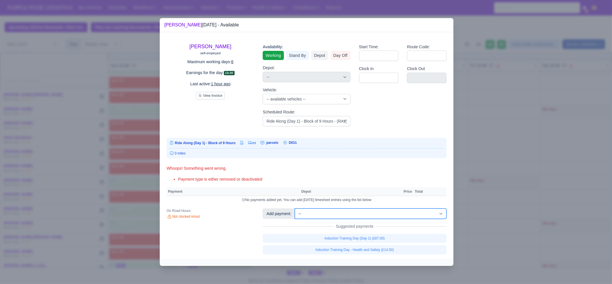
drag, startPoint x: 355, startPoint y: 216, endPoint x: 359, endPoint y: 209, distance: 8.1
click at [355, 216] on select "-- Additional Hour Support (£14.50) Additional Stop Support (£1.00) BYOD - (Bri…" at bounding box center [371, 213] width 152 height 10
click at [295, 208] on select "-- Additional Hour Support (£14.50) Additional Stop Support (£1.00) BYOD - (Bri…" at bounding box center [371, 213] width 152 height 10
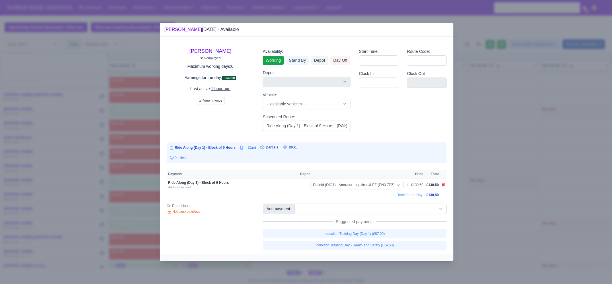
click at [489, 165] on div at bounding box center [306, 142] width 612 height 284
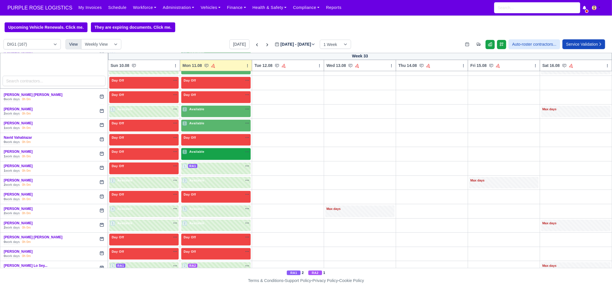
click at [209, 149] on div "1 Available" at bounding box center [215, 154] width 69 height 12
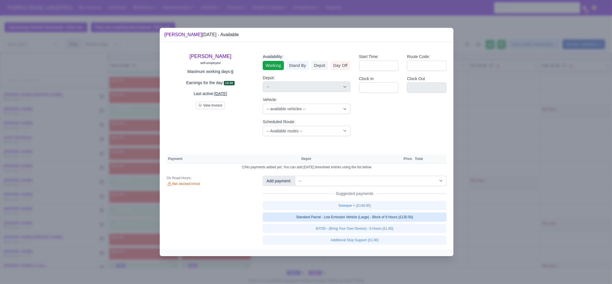
click at [371, 220] on link "Standard Parcel - Low Emission Vehicle (Large) - Block of 9 Hours (£130.50)" at bounding box center [355, 216] width 184 height 9
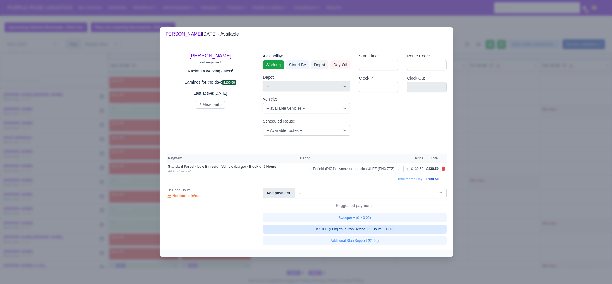
click at [372, 227] on link "BYOD - (Bring Your Own Device) - 9 Hours (£1.80)" at bounding box center [355, 228] width 184 height 9
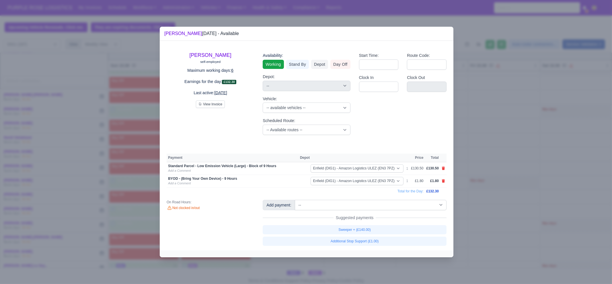
click at [489, 209] on div at bounding box center [306, 142] width 612 height 284
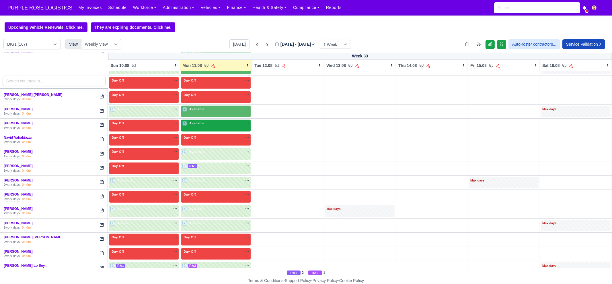
click at [188, 121] on div "1 Available" at bounding box center [215, 126] width 69 height 12
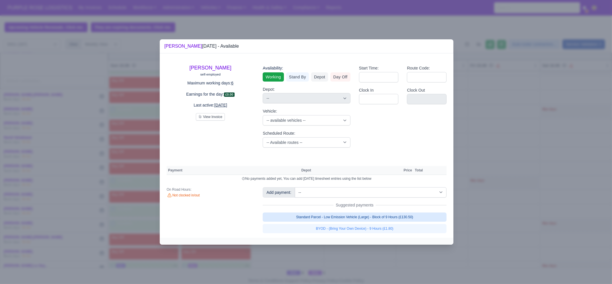
click at [407, 214] on link "Standard Parcel - Low Emission Vehicle (Large) - Block of 9 Hours (£130.50)" at bounding box center [355, 216] width 184 height 9
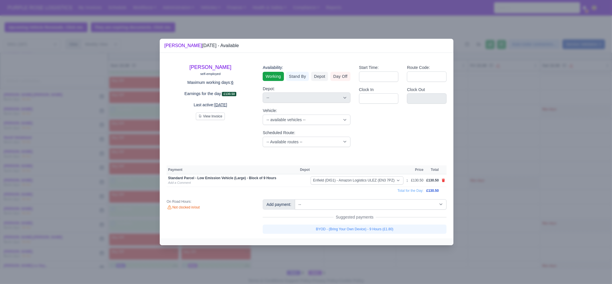
click at [402, 227] on link "BYOD - (Bring Your Own Device) - 9 Hours (£1.80)" at bounding box center [355, 228] width 184 height 9
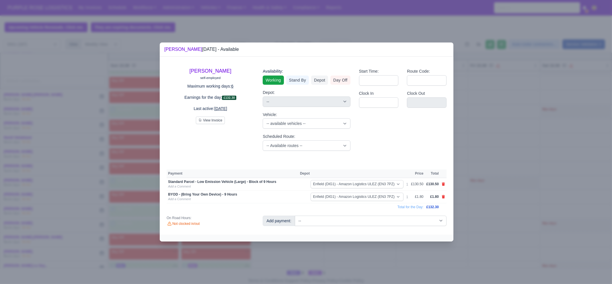
click at [395, 227] on div at bounding box center [306, 142] width 612 height 284
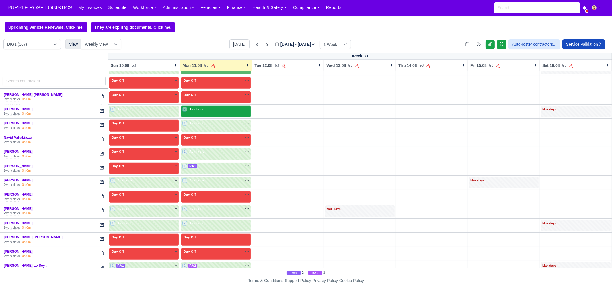
click at [191, 107] on span "Available" at bounding box center [197, 109] width 18 height 4
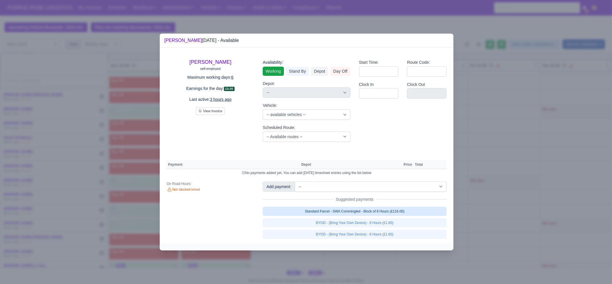
click at [371, 210] on link "Standard Parcel - SWA Commingled - Block of 8 Hours (£116.00)" at bounding box center [355, 211] width 184 height 9
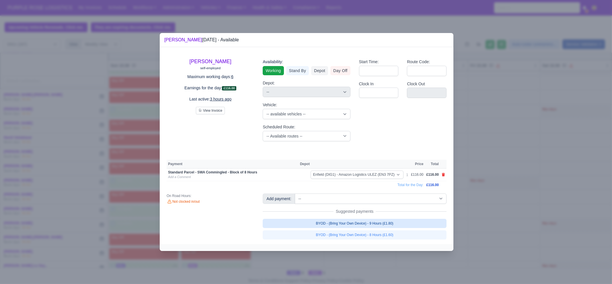
click at [376, 223] on link "BYOD - (Bring Your Own Device) - 9 Hours (£1.80)" at bounding box center [355, 223] width 184 height 9
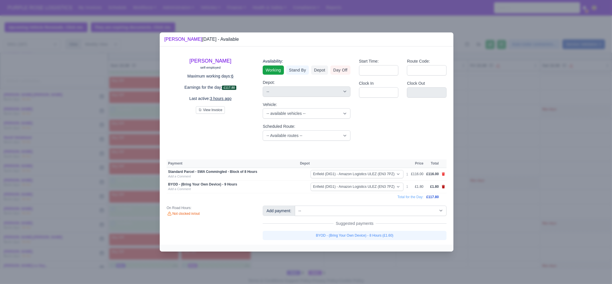
click at [444, 186] on icon at bounding box center [443, 186] width 3 height 3
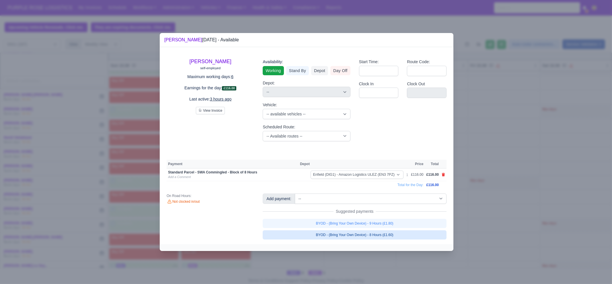
click at [406, 227] on link "BYOD - (Bring Your Own Device) - 8 Hours (£1.60)" at bounding box center [355, 234] width 184 height 9
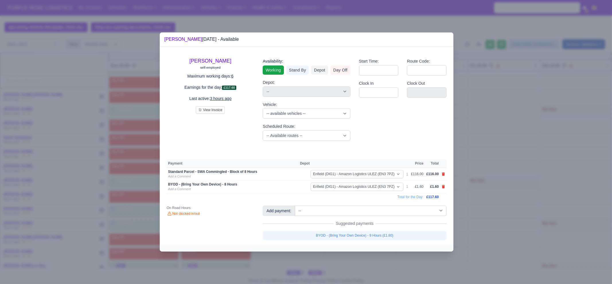
click at [489, 184] on div at bounding box center [306, 142] width 612 height 284
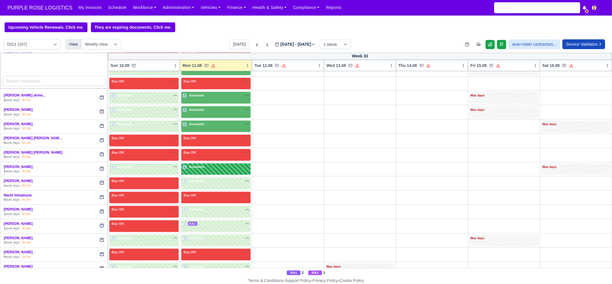
scroll to position [854, 0]
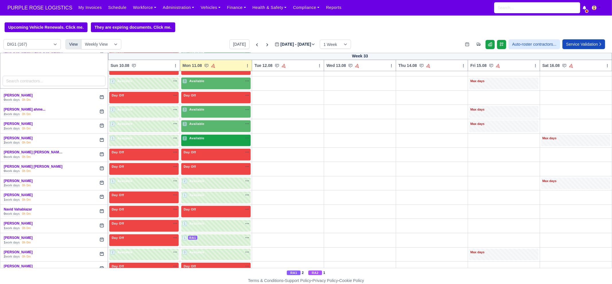
click at [205, 136] on div "2 Available na" at bounding box center [215, 138] width 67 height 5
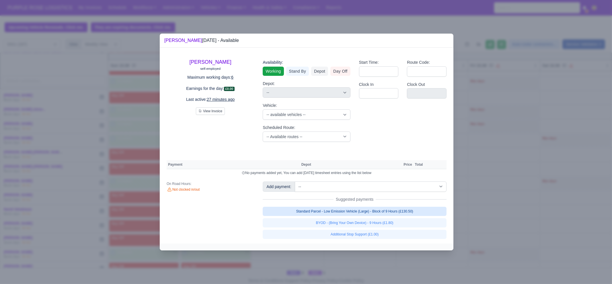
click at [347, 214] on link "Standard Parcel - Low Emission Vehicle (Large) - Block of 9 Hours (£130.50)" at bounding box center [355, 211] width 184 height 9
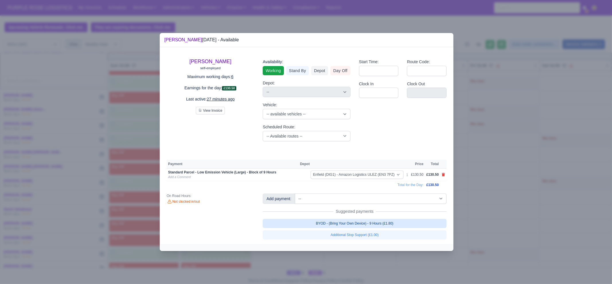
click at [349, 224] on link "BYOD - (Bring Your Own Device) - 9 Hours (£1.80)" at bounding box center [355, 223] width 184 height 9
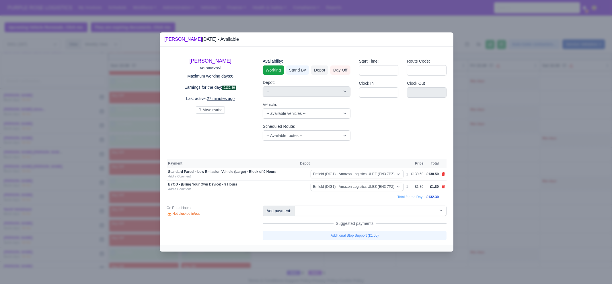
click at [489, 206] on div at bounding box center [306, 142] width 612 height 284
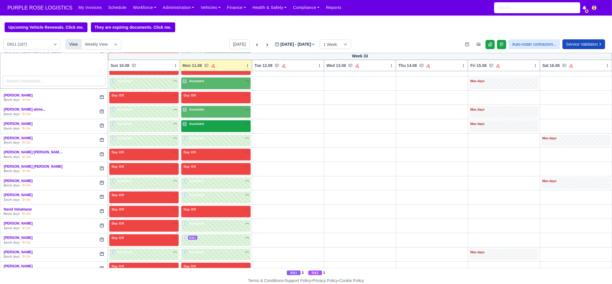
click at [201, 121] on div "3 Available na" at bounding box center [215, 124] width 67 height 6
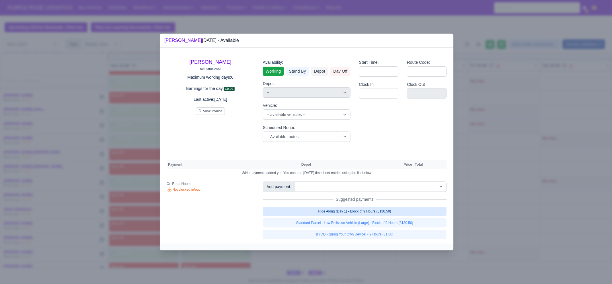
click at [349, 213] on link "Ride Along (Day 1) - Block of 9 Hours (£130.50)" at bounding box center [355, 211] width 184 height 9
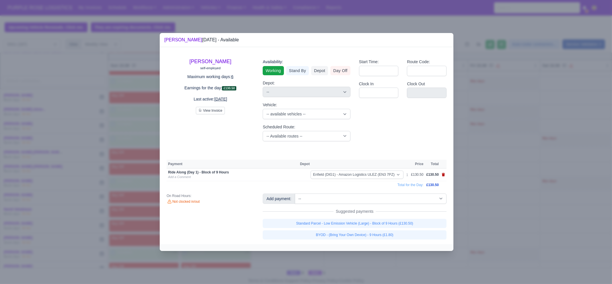
click at [442, 174] on icon at bounding box center [443, 174] width 3 height 3
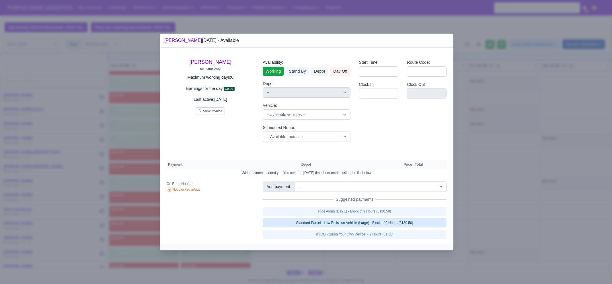
click at [411, 224] on link "Standard Parcel - Low Emission Vehicle (Large) - Block of 9 Hours (£130.50)" at bounding box center [355, 222] width 184 height 9
click at [407, 227] on link "BYOD - (Bring Your Own Device) - 9 Hours (£1.80)" at bounding box center [355, 234] width 184 height 9
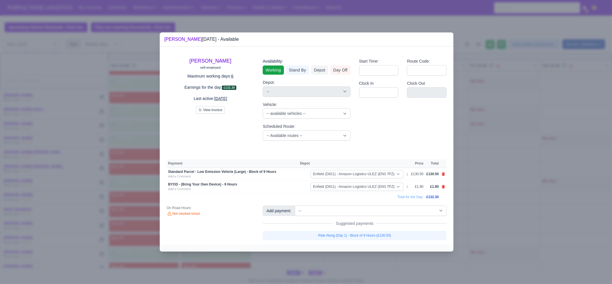
click at [489, 224] on div at bounding box center [306, 142] width 612 height 284
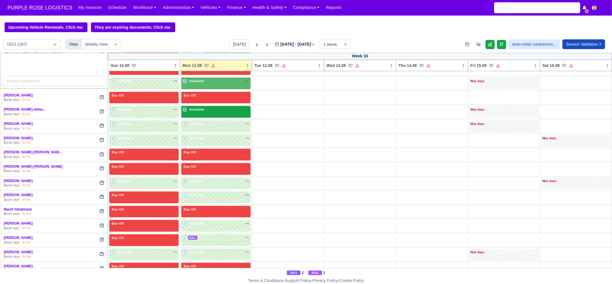
click at [197, 108] on div "3 Available" at bounding box center [215, 112] width 69 height 12
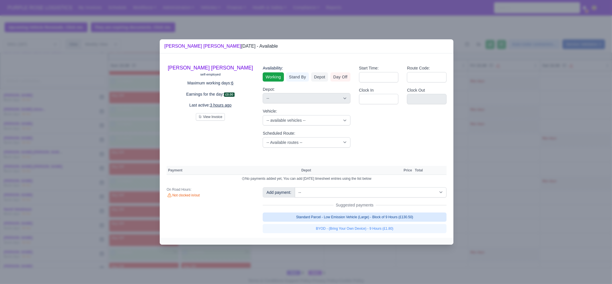
click at [376, 218] on link "Standard Parcel - Low Emission Vehicle (Large) - Block of 9 Hours (£130.50)" at bounding box center [355, 216] width 184 height 9
click at [376, 221] on link "Standard Parcel - Low Emission Vehicle (Large) - Block of 9 Hours (£130.50)" at bounding box center [355, 216] width 184 height 9
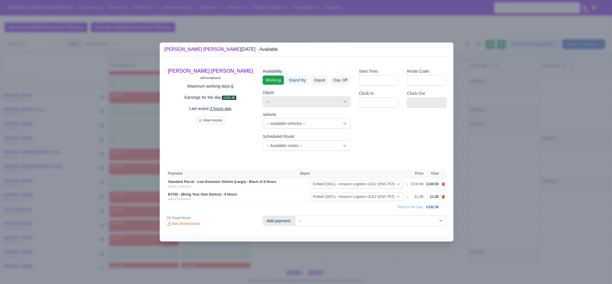
drag, startPoint x: 368, startPoint y: 255, endPoint x: 260, endPoint y: 225, distance: 112.6
click at [368, 227] on div at bounding box center [306, 142] width 612 height 284
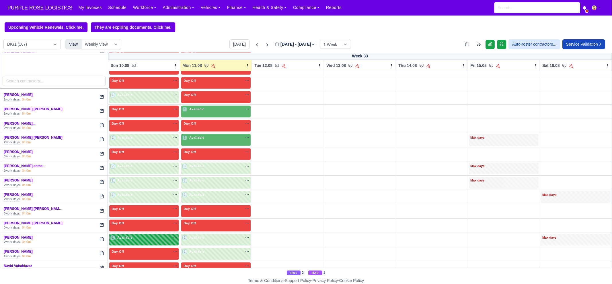
scroll to position [782, 0]
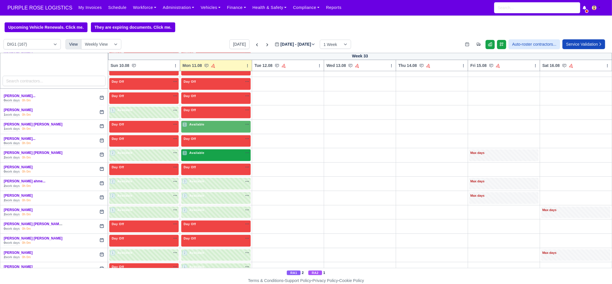
click at [196, 151] on div "3 Available" at bounding box center [215, 155] width 69 height 12
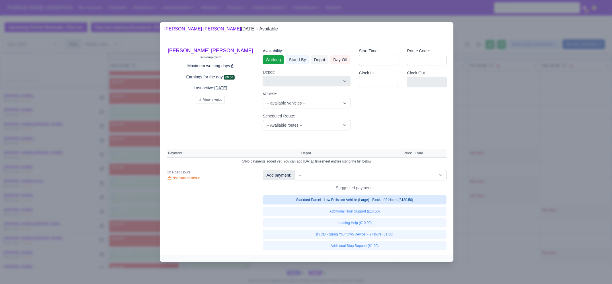
click at [387, 199] on link "Standard Parcel - Low Emission Vehicle (Large) - Block of 9 Hours (£130.50)" at bounding box center [355, 199] width 184 height 9
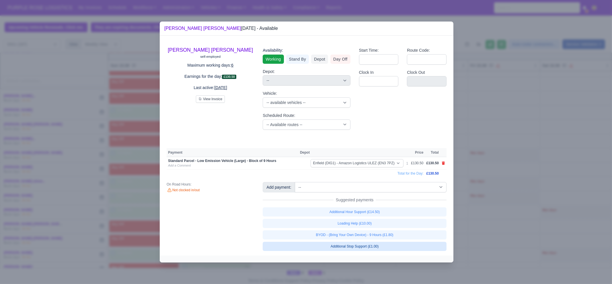
click at [398, 227] on link "BYOD - (Bring Your Own Device) - 9 Hours (£1.80)" at bounding box center [355, 234] width 184 height 9
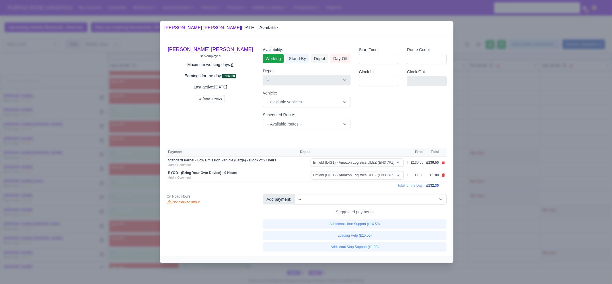
drag, startPoint x: 479, startPoint y: 226, endPoint x: 420, endPoint y: 225, distance: 58.8
click at [479, 226] on div at bounding box center [306, 142] width 612 height 284
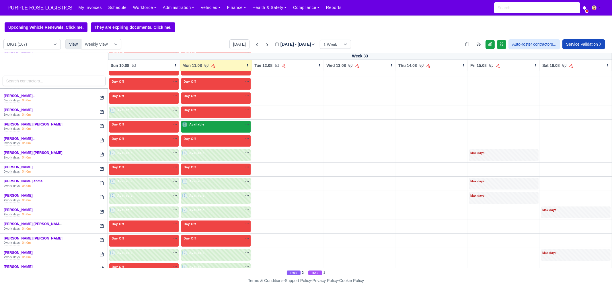
click at [188, 122] on span "Available" at bounding box center [197, 124] width 18 height 4
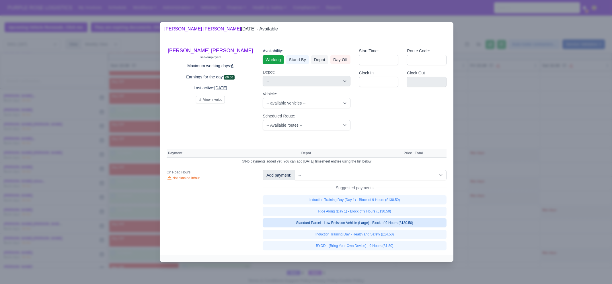
click at [390, 224] on link "Standard Parcel - Low Emission Vehicle (Large) - Block of 9 Hours (£130.50)" at bounding box center [355, 222] width 184 height 9
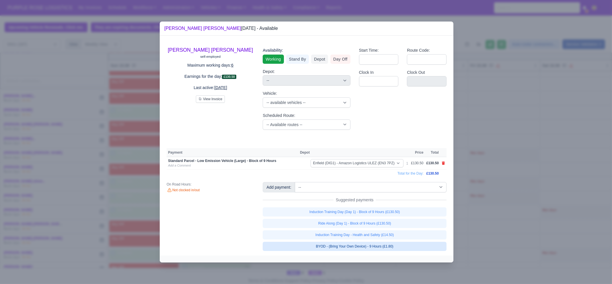
click at [395, 227] on link "BYOD - (Bring Your Own Device) - 9 Hours (£1.80)" at bounding box center [355, 246] width 184 height 9
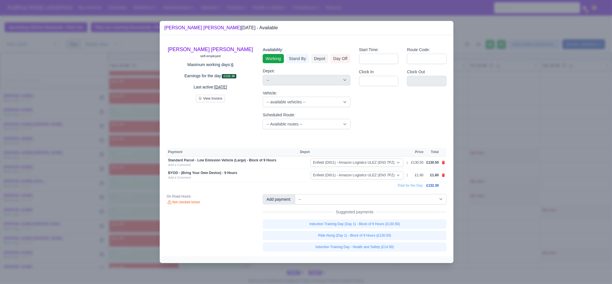
click at [463, 222] on div at bounding box center [306, 142] width 612 height 284
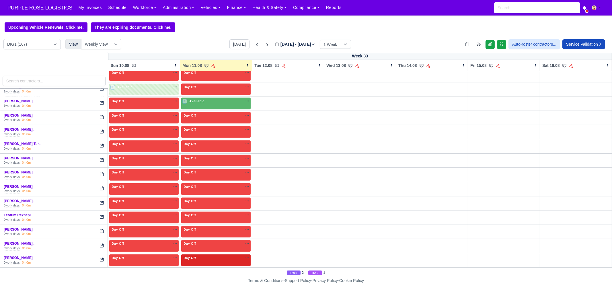
scroll to position [603, 0]
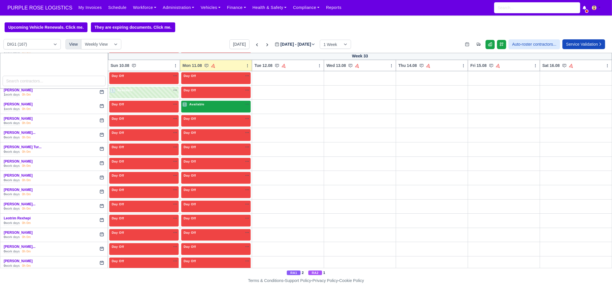
click at [200, 102] on span "Available" at bounding box center [197, 104] width 18 height 4
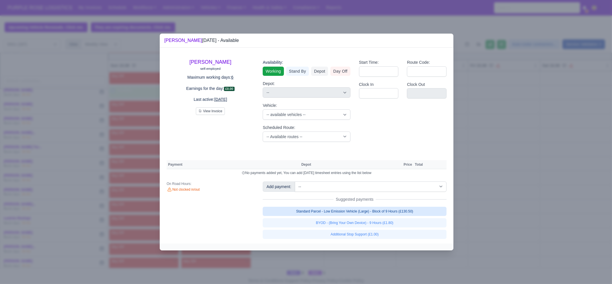
drag, startPoint x: 395, startPoint y: 207, endPoint x: 395, endPoint y: 215, distance: 8.0
click at [394, 208] on link "Standard Parcel - Low Emission Vehicle (Large) - Block of 9 Hours (£130.50)" at bounding box center [355, 211] width 184 height 9
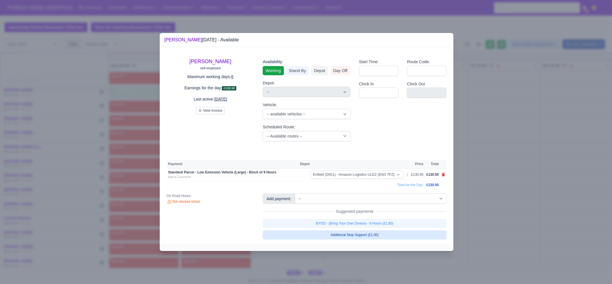
click at [392, 221] on link "BYOD - (Bring Your Own Device) - 9 Hours (£1.80)" at bounding box center [355, 223] width 184 height 9
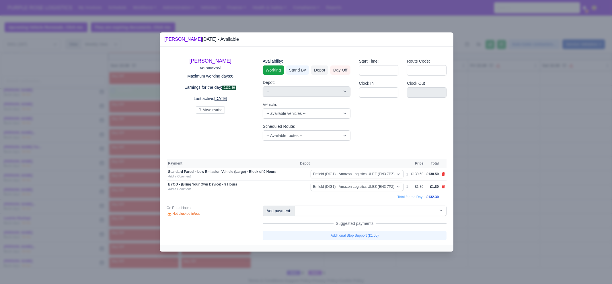
click at [489, 211] on div at bounding box center [306, 142] width 612 height 284
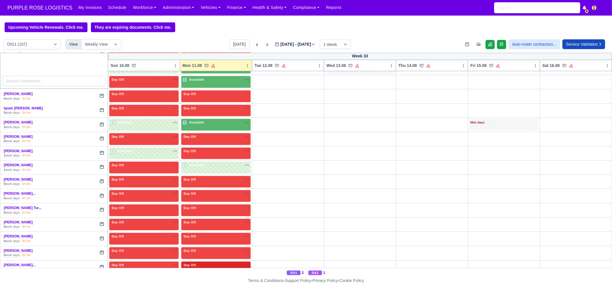
scroll to position [531, 0]
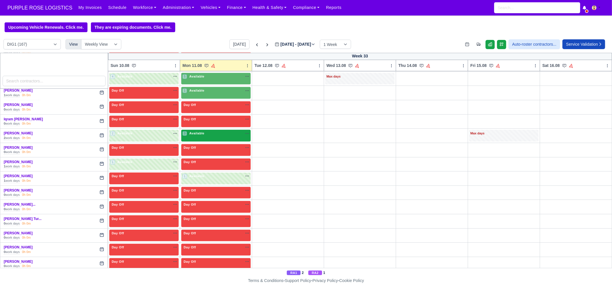
click at [201, 131] on span "Available" at bounding box center [197, 133] width 18 height 4
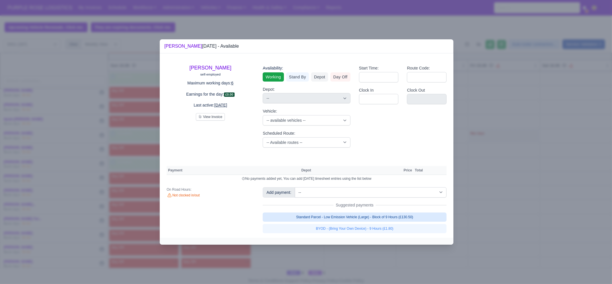
click at [407, 218] on link "Standard Parcel - Low Emission Vehicle (Large) - Block of 9 Hours (£130.50)" at bounding box center [355, 216] width 184 height 9
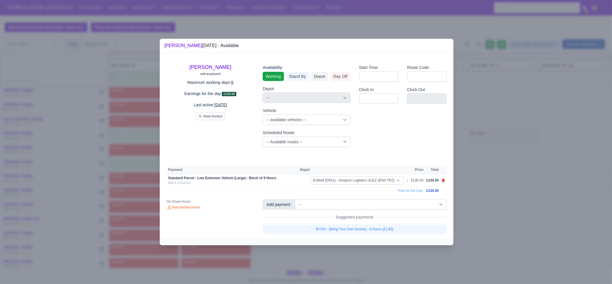
click at [402, 227] on link "BYOD - (Bring Your Own Device) - 9 Hours (£1.80)" at bounding box center [355, 228] width 184 height 9
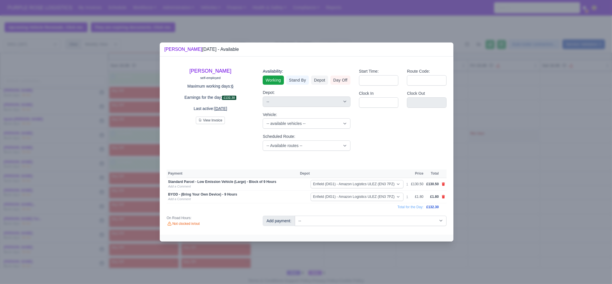
click at [489, 215] on div at bounding box center [306, 142] width 612 height 284
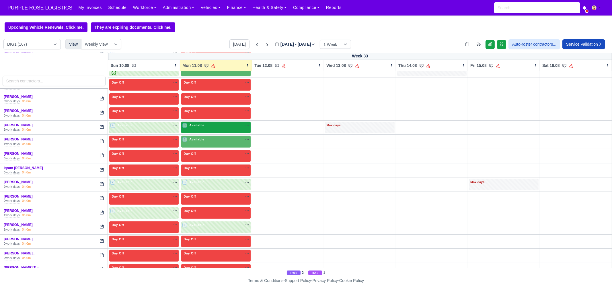
scroll to position [459, 0]
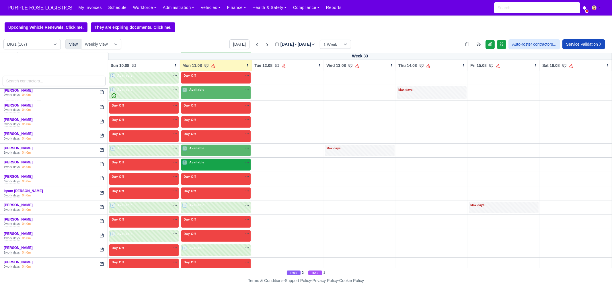
click at [203, 162] on div "1 Available na" at bounding box center [215, 163] width 67 height 6
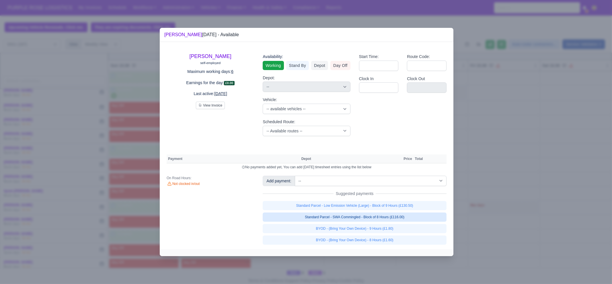
click at [401, 219] on link "Standard Parcel - SWA Commingled - Block of 8 Hours (£116.00)" at bounding box center [355, 216] width 184 height 9
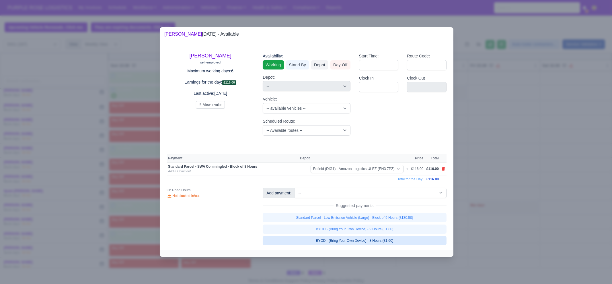
click at [401, 227] on link "BYOD - (Bring Your Own Device) - 8 Hours (£1.60)" at bounding box center [355, 240] width 184 height 9
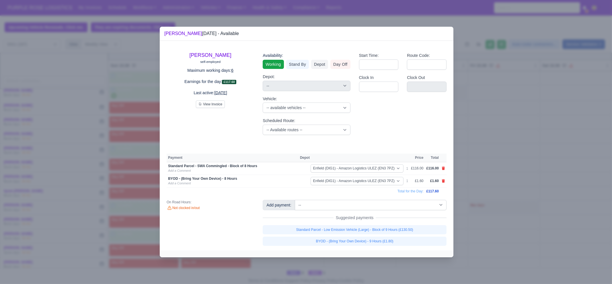
click at [399, 227] on div at bounding box center [306, 142] width 612 height 284
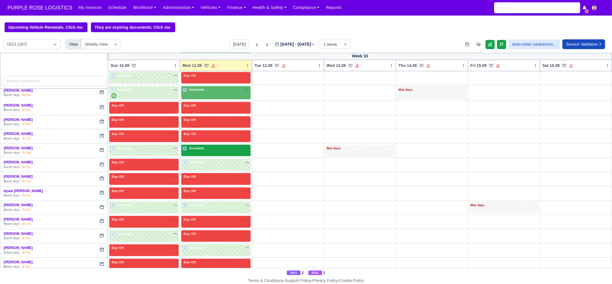
click at [201, 146] on span "Available" at bounding box center [197, 148] width 18 height 4
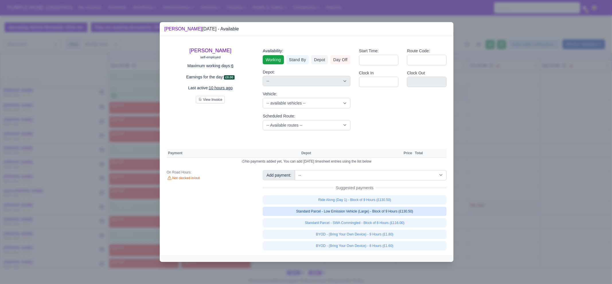
click at [370, 214] on link "Standard Parcel - Low Emission Vehicle (Large) - Block of 9 Hours (£130.50)" at bounding box center [355, 211] width 184 height 9
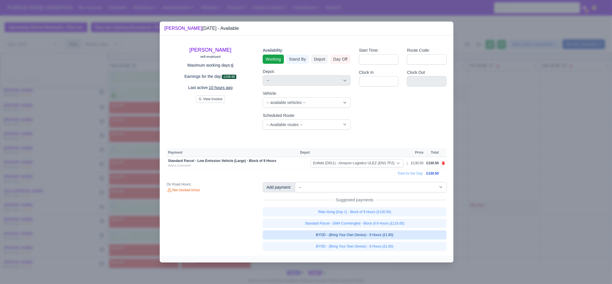
click at [374, 227] on link "BYOD - (Bring Your Own Device) - 9 Hours (£1.80)" at bounding box center [355, 234] width 184 height 9
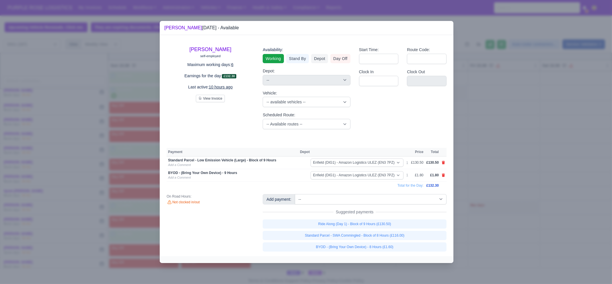
click at [486, 227] on div at bounding box center [306, 142] width 612 height 284
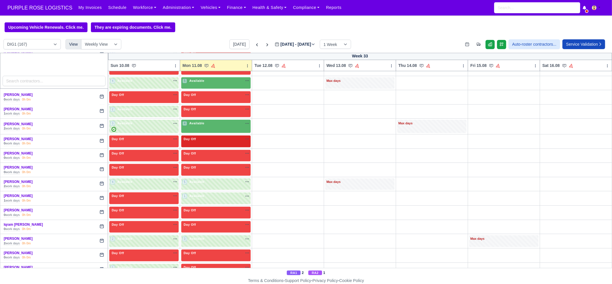
scroll to position [423, 0]
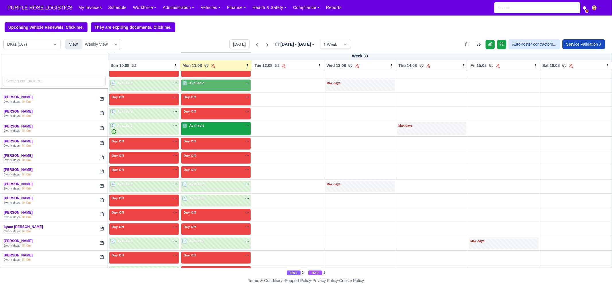
click at [200, 125] on div "4 Available" at bounding box center [193, 125] width 23 height 5
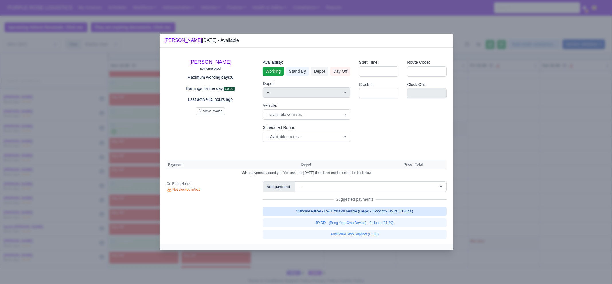
click at [400, 213] on link "Standard Parcel - Low Emission Vehicle (Large) - Block of 9 Hours (£130.50)" at bounding box center [355, 211] width 184 height 9
click at [398, 216] on link "Standard Parcel - Low Emission Vehicle (Large) - Block of 9 Hours (£130.50)" at bounding box center [355, 211] width 184 height 9
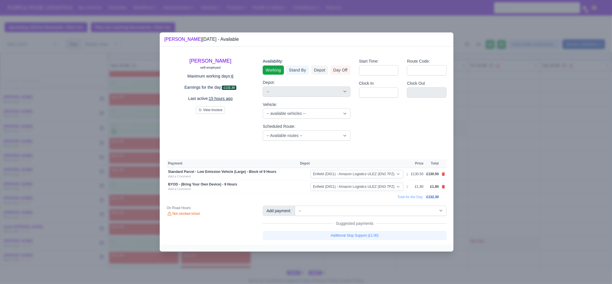
click at [489, 203] on div at bounding box center [306, 142] width 612 height 284
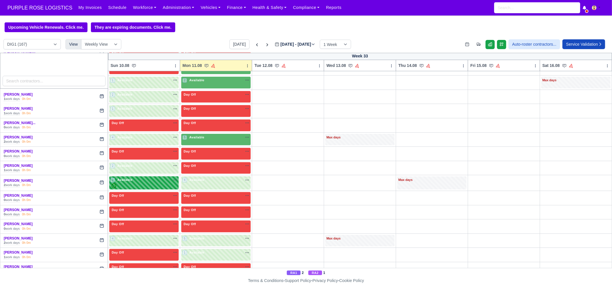
scroll to position [351, 0]
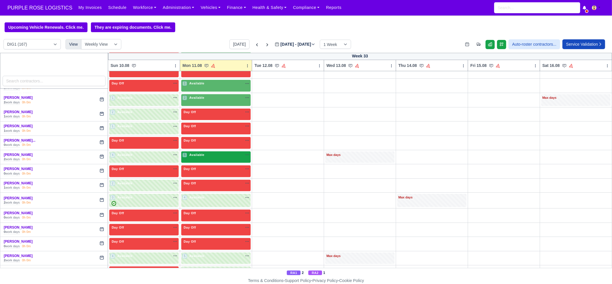
click at [195, 155] on div "5 Available na" at bounding box center [215, 155] width 67 height 6
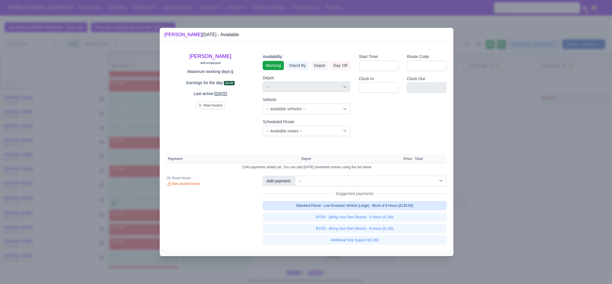
click at [397, 206] on link "Standard Parcel - Low Emission Vehicle (Large) - Block of 9 Hours (£130.50)" at bounding box center [355, 205] width 184 height 9
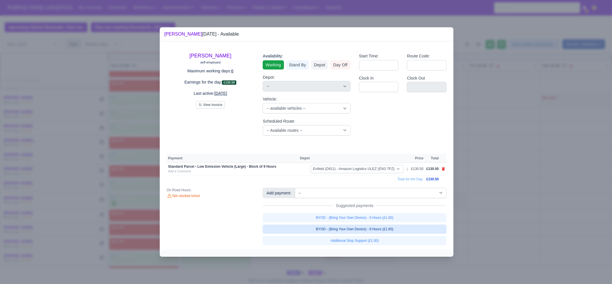
click at [396, 216] on link "BYOD - (Bring Your Own Device) - 9 Hours (£1.80)" at bounding box center [355, 217] width 184 height 9
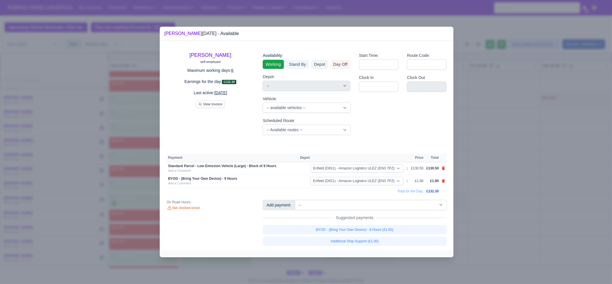
click at [489, 221] on div at bounding box center [306, 142] width 612 height 284
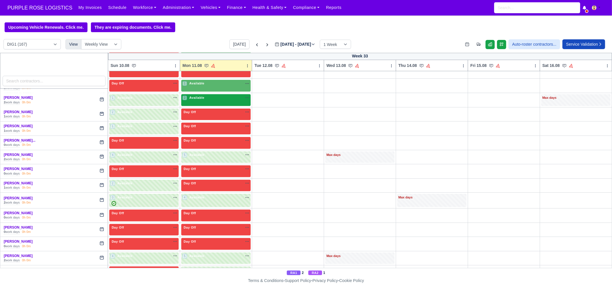
click at [209, 100] on div "2 Available" at bounding box center [215, 100] width 69 height 12
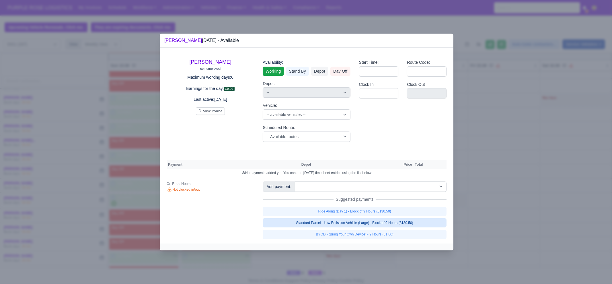
click at [383, 221] on link "Standard Parcel - Low Emission Vehicle (Large) - Block of 9 Hours (£130.50)" at bounding box center [355, 222] width 184 height 9
click at [383, 227] on link "Standard Parcel - Low Emission Vehicle (Large) - Block of 9 Hours (£130.50)" at bounding box center [355, 222] width 184 height 9
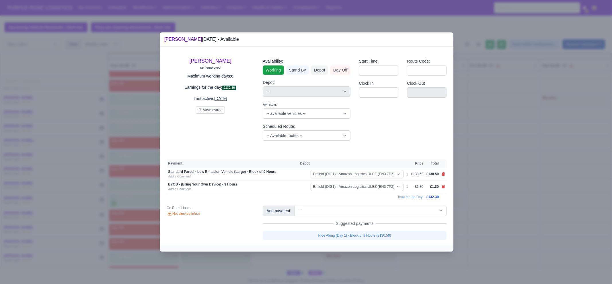
click at [489, 227] on div at bounding box center [306, 142] width 612 height 284
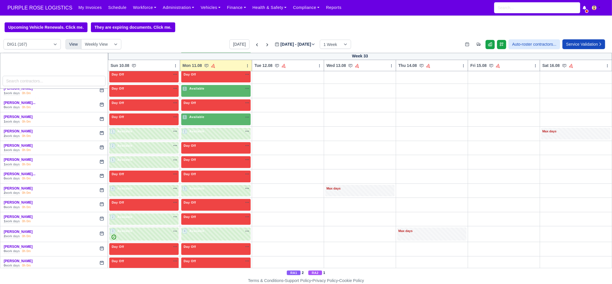
scroll to position [316, 0]
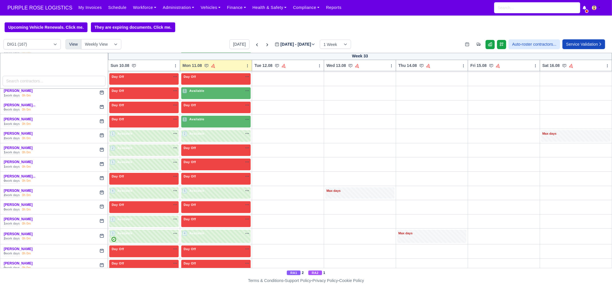
click at [202, 112] on td "Day Off Available" at bounding box center [216, 107] width 72 height 14
click at [216, 118] on div "1 Available na" at bounding box center [215, 119] width 67 height 5
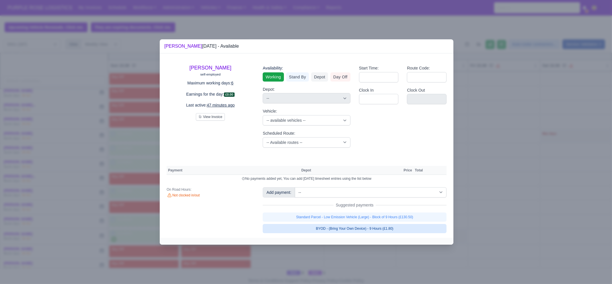
click at [369, 225] on link "BYOD - (Bring Your Own Device) - 9 Hours (£1.80)" at bounding box center [355, 228] width 184 height 9
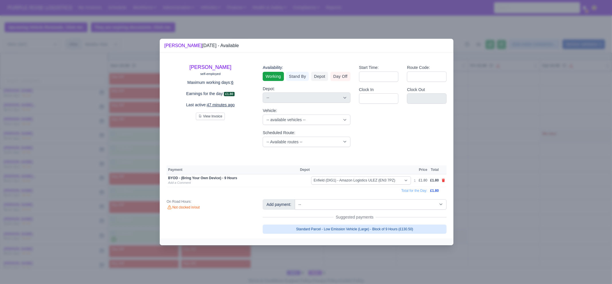
click at [367, 224] on link "Standard Parcel - Low Emission Vehicle (Large) - Block of 9 Hours (£130.50)" at bounding box center [355, 228] width 184 height 9
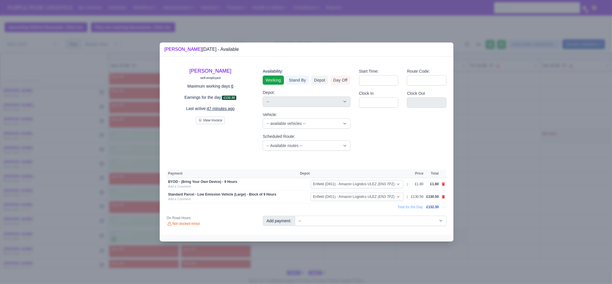
click at [370, 227] on div at bounding box center [306, 142] width 612 height 284
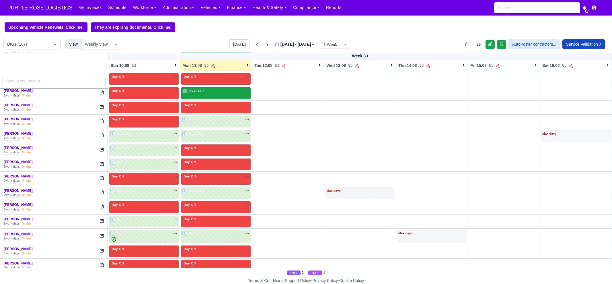
click at [203, 90] on div "1 Available na" at bounding box center [215, 90] width 67 height 5
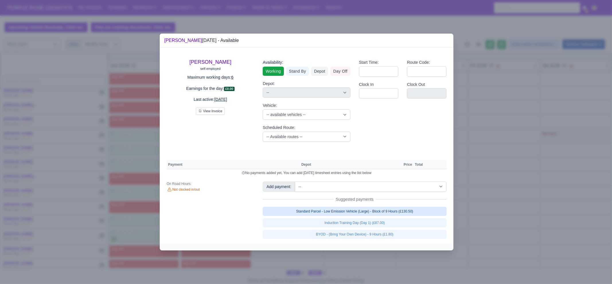
click at [390, 209] on link "Standard Parcel - Low Emission Vehicle (Large) - Block of 9 Hours (£130.50)" at bounding box center [355, 211] width 184 height 9
click at [390, 227] on link "Induction Training Day (Day 1) (£87.00)" at bounding box center [355, 222] width 184 height 9
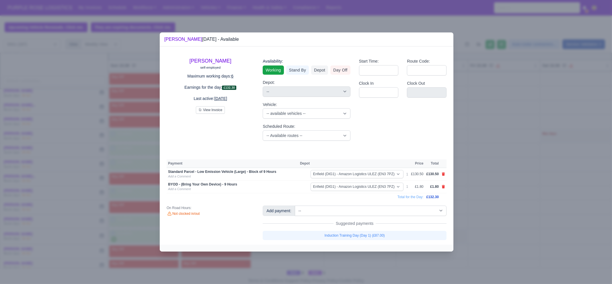
click at [483, 227] on div at bounding box center [306, 142] width 612 height 284
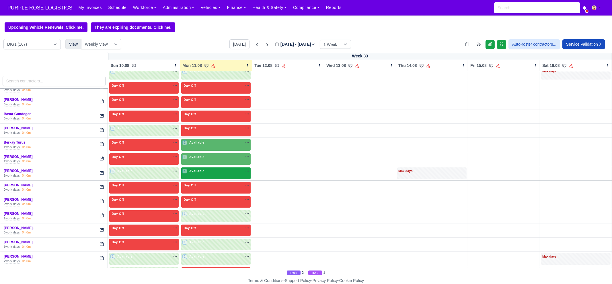
scroll to position [172, 0]
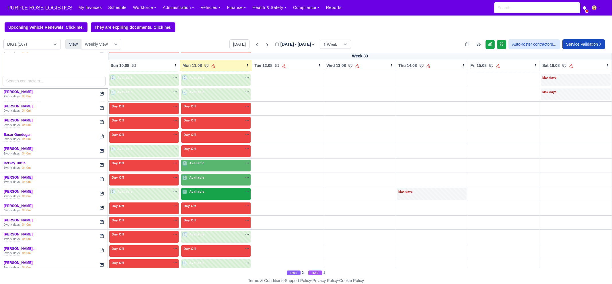
click at [192, 193] on div "4 Available na" at bounding box center [215, 192] width 67 height 6
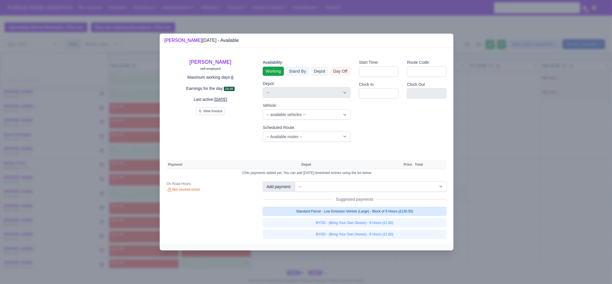
click at [370, 212] on link "Standard Parcel - Low Emission Vehicle (Large) - Block of 9 Hours (£130.50)" at bounding box center [355, 211] width 184 height 9
click at [372, 216] on link "Standard Parcel - Low Emission Vehicle (Large) - Block of 9 Hours (£130.50)" at bounding box center [355, 211] width 184 height 9
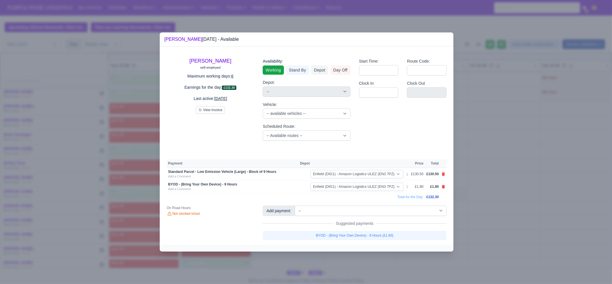
click at [489, 224] on div at bounding box center [306, 142] width 612 height 284
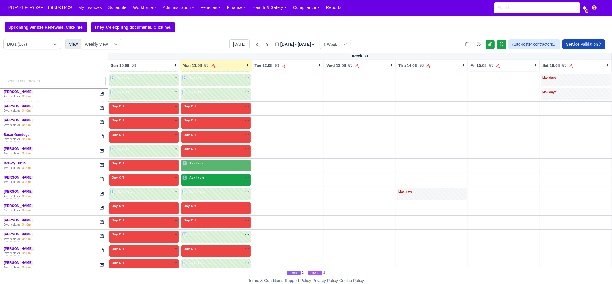
click at [209, 178] on div "1 Available na" at bounding box center [215, 177] width 67 height 5
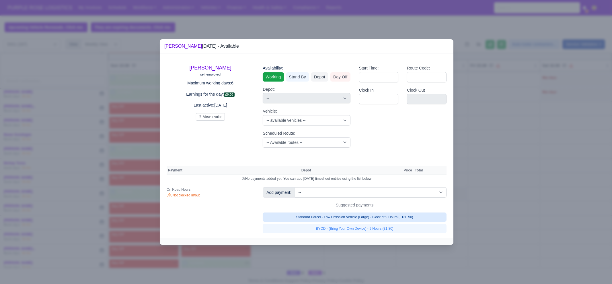
click at [351, 213] on link "Standard Parcel - Low Emission Vehicle (Large) - Block of 9 Hours (£130.50)" at bounding box center [355, 216] width 184 height 9
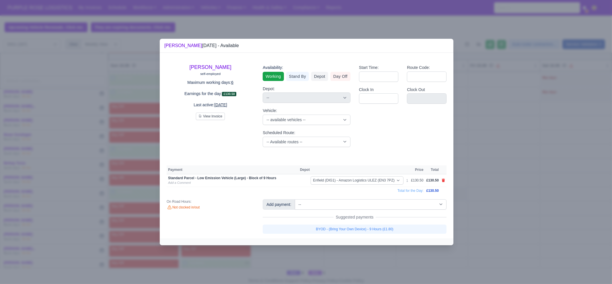
click at [351, 224] on link "BYOD - (Bring Your Own Device) - 9 Hours (£1.80)" at bounding box center [355, 228] width 184 height 9
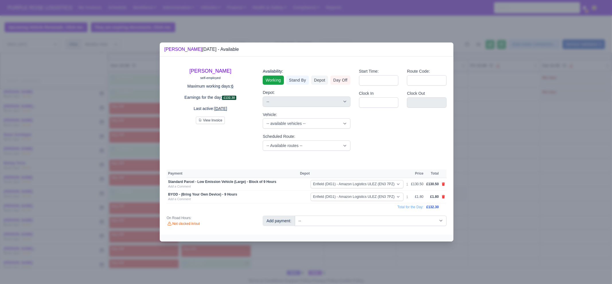
click at [352, 227] on div at bounding box center [306, 142] width 612 height 284
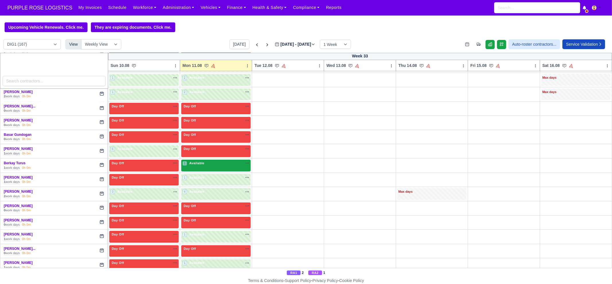
click at [185, 166] on div "1 Available" at bounding box center [215, 166] width 69 height 12
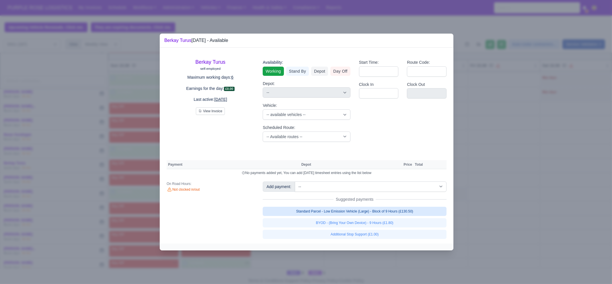
click at [345, 215] on link "Standard Parcel - Low Emission Vehicle (Large) - Block of 9 Hours (£130.50)" at bounding box center [355, 211] width 184 height 9
click at [347, 216] on link "Standard Parcel - Low Emission Vehicle (Large) - Block of 9 Hours (£130.50)" at bounding box center [355, 211] width 184 height 9
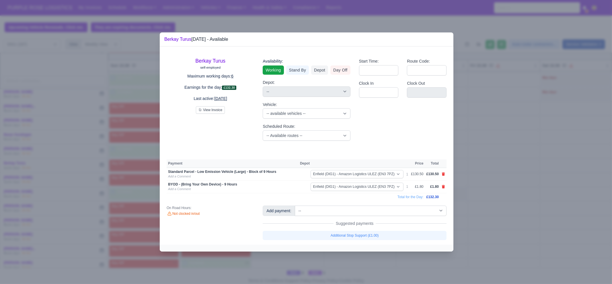
click at [310, 227] on div at bounding box center [306, 142] width 612 height 284
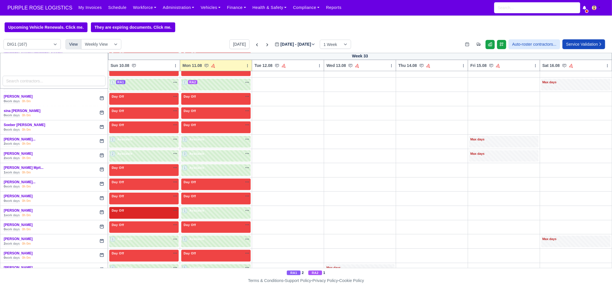
scroll to position [1109, 0]
